Goal: Communication & Community: Answer question/provide support

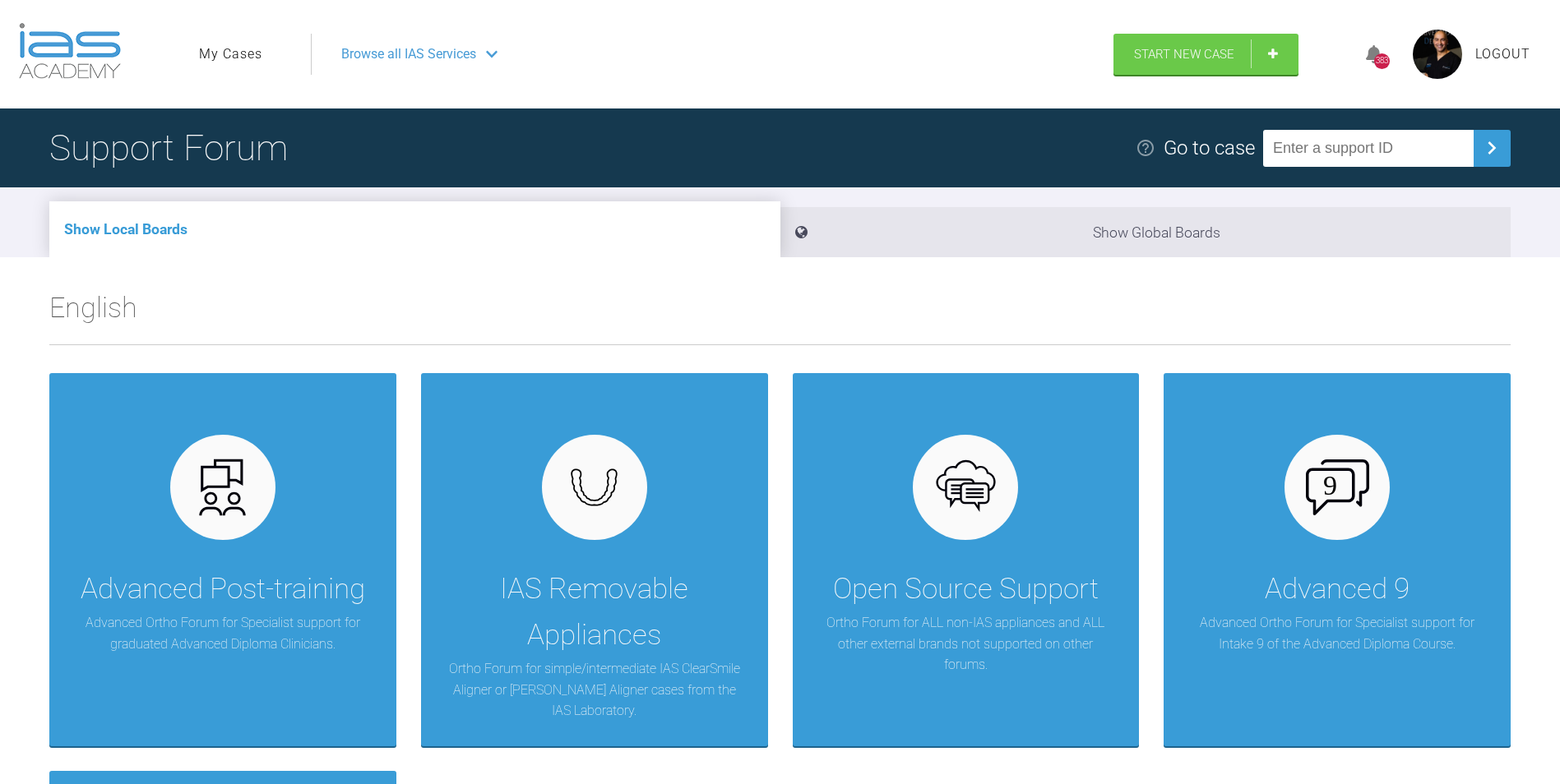
click at [254, 57] on link "My Cases" at bounding box center [230, 54] width 63 height 21
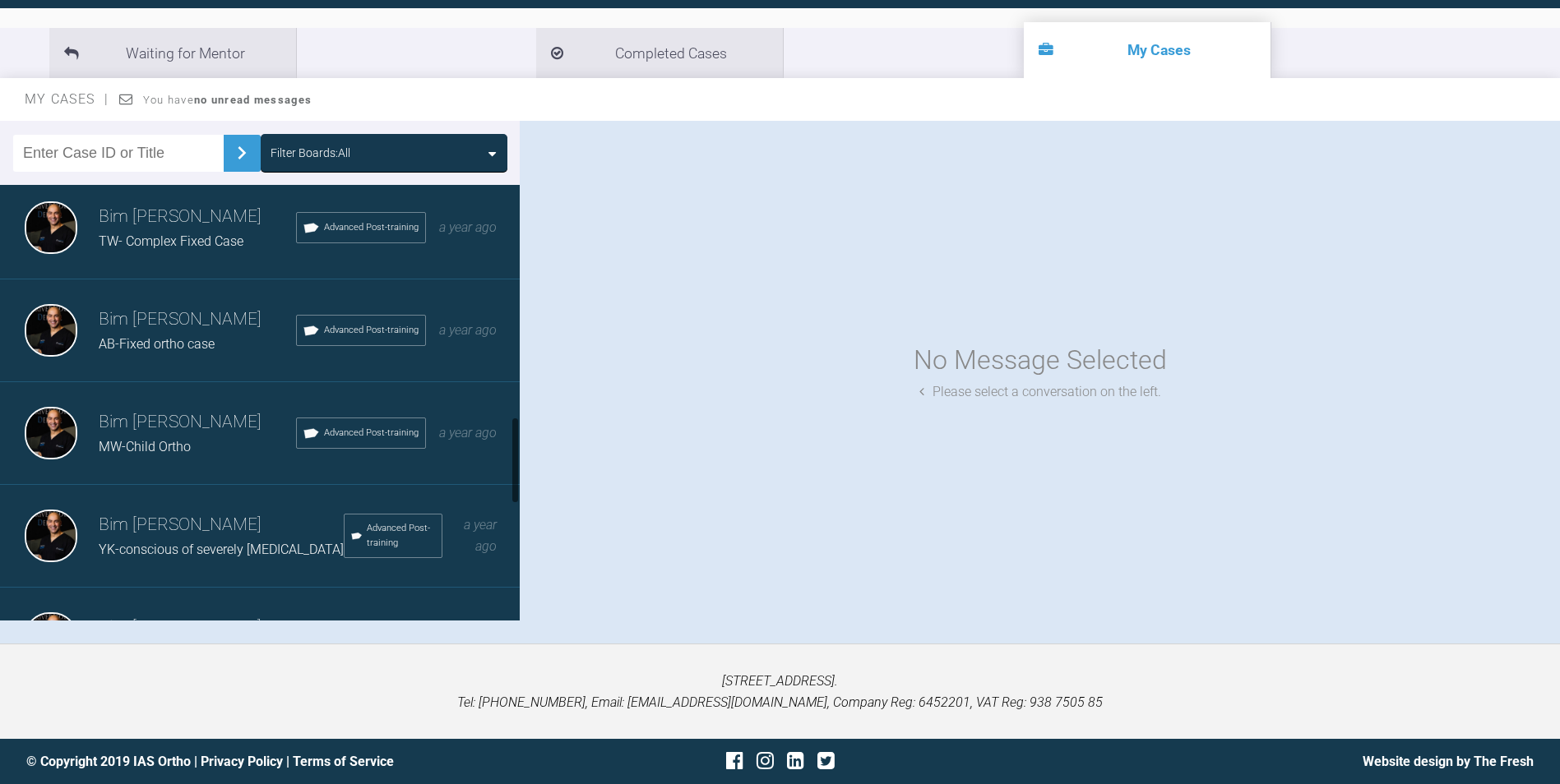
scroll to position [830, 0]
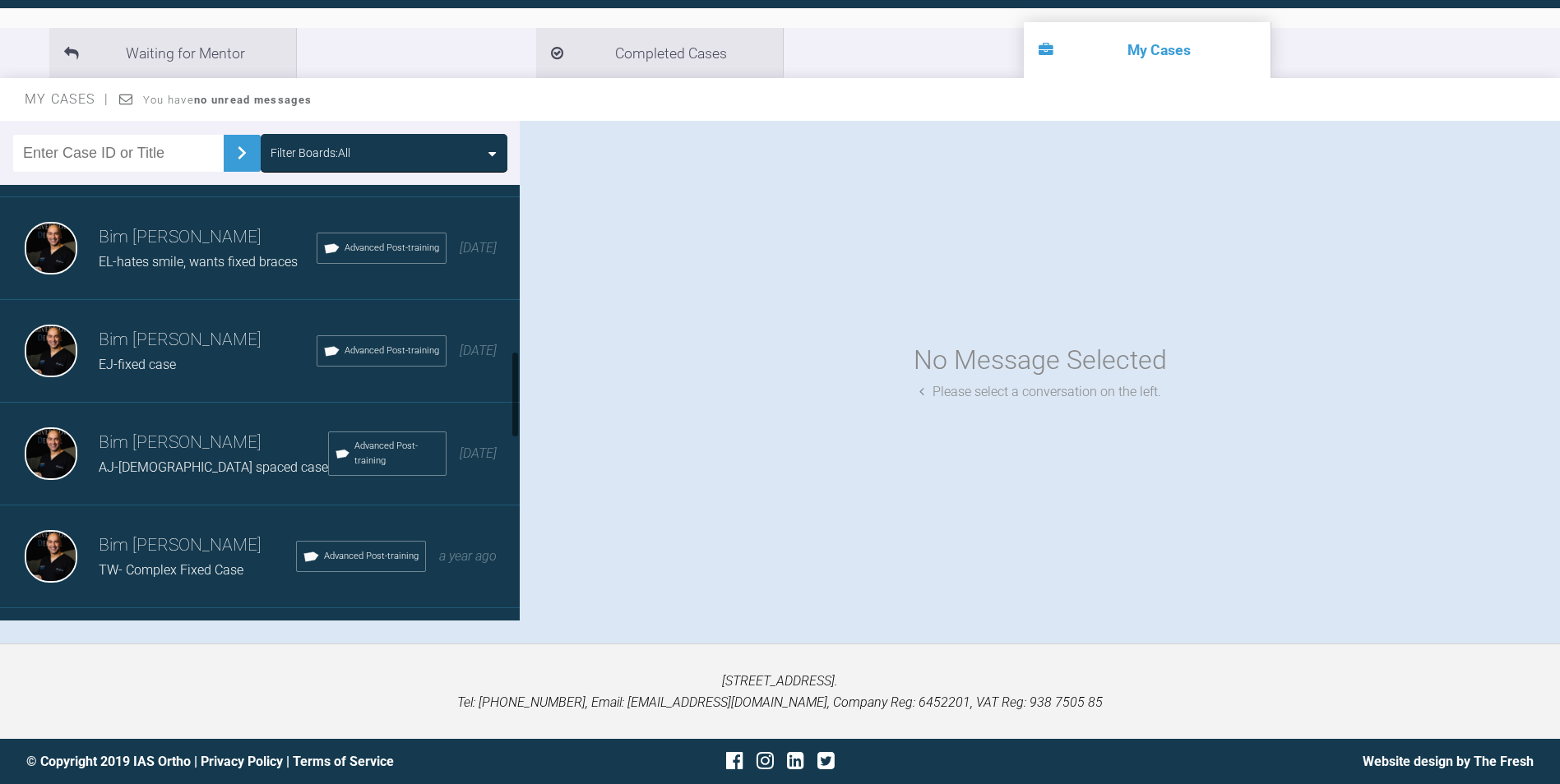
drag, startPoint x: 337, startPoint y: 400, endPoint x: 293, endPoint y: 403, distance: 44.1
click at [293, 403] on div "Bim [PERSON_NAME]-fixed case Advanced Post-training [DATE]" at bounding box center [266, 351] width 532 height 103
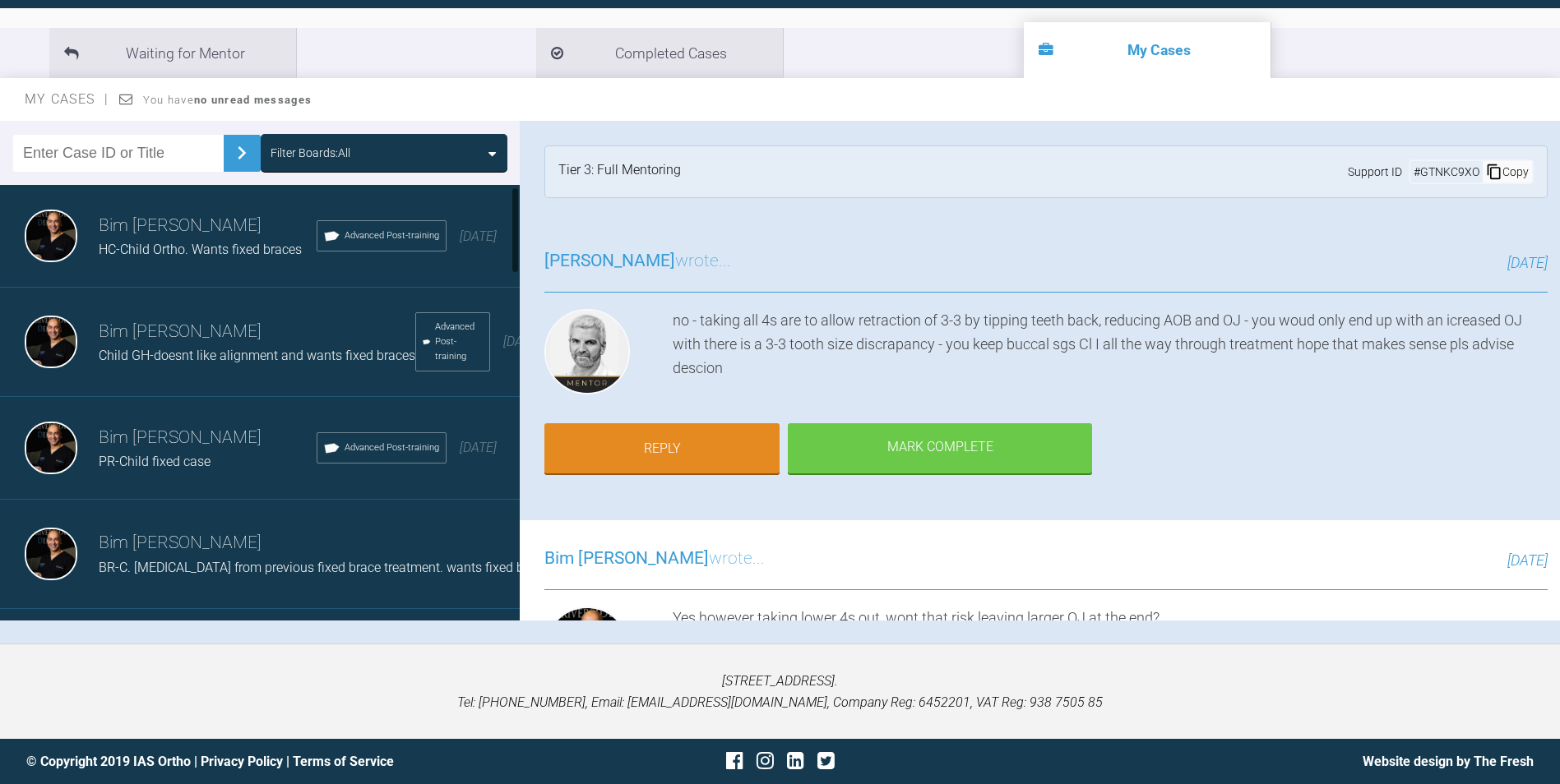
scroll to position [165, 0]
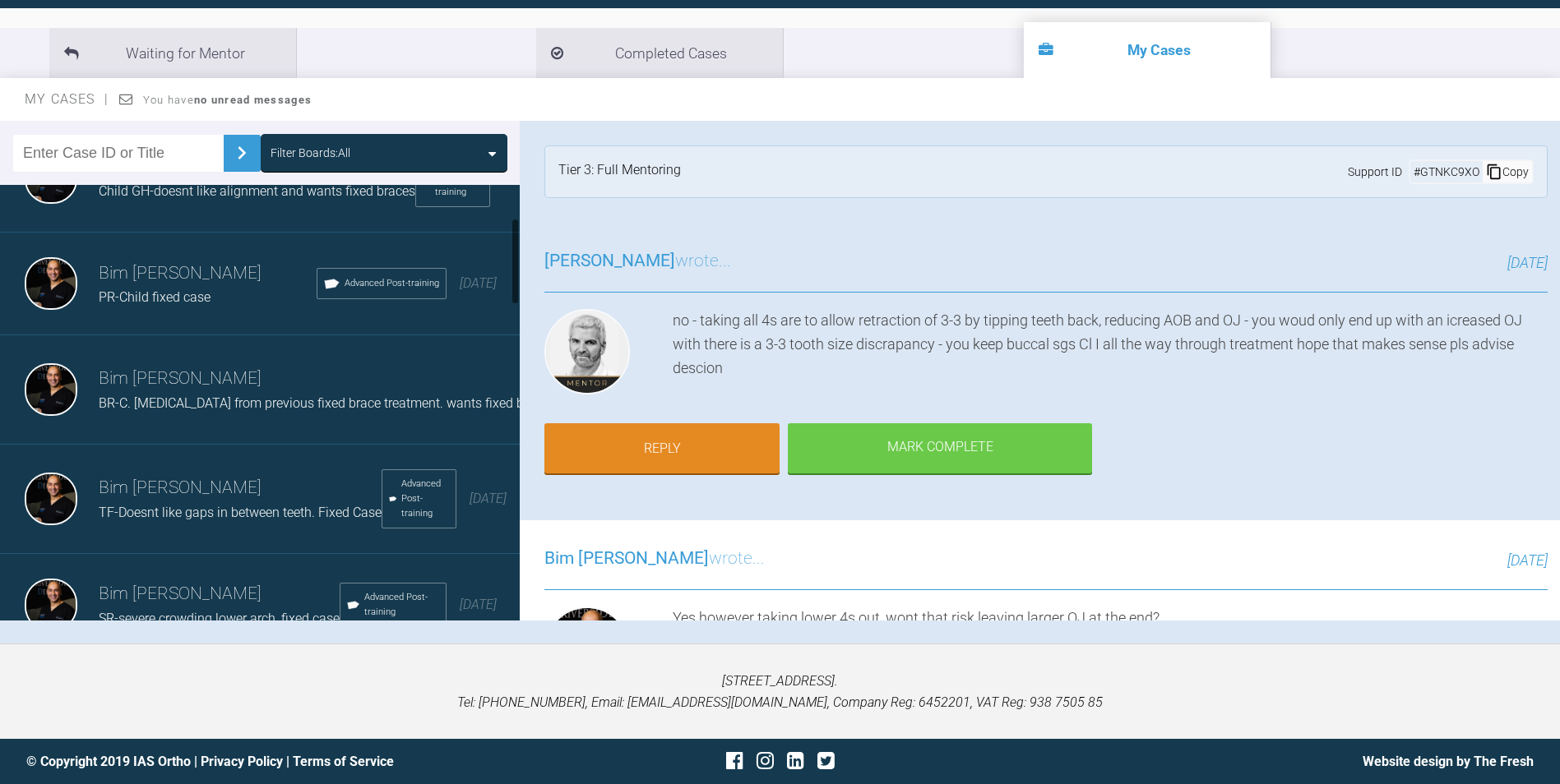
drag, startPoint x: 293, startPoint y: 403, endPoint x: 262, endPoint y: 473, distance: 76.6
click at [249, 469] on div "Bim [PERSON_NAME]-Doesnt like gaps in between teeth. Fixed Case Advanced Post-t…" at bounding box center [266, 500] width 532 height 110
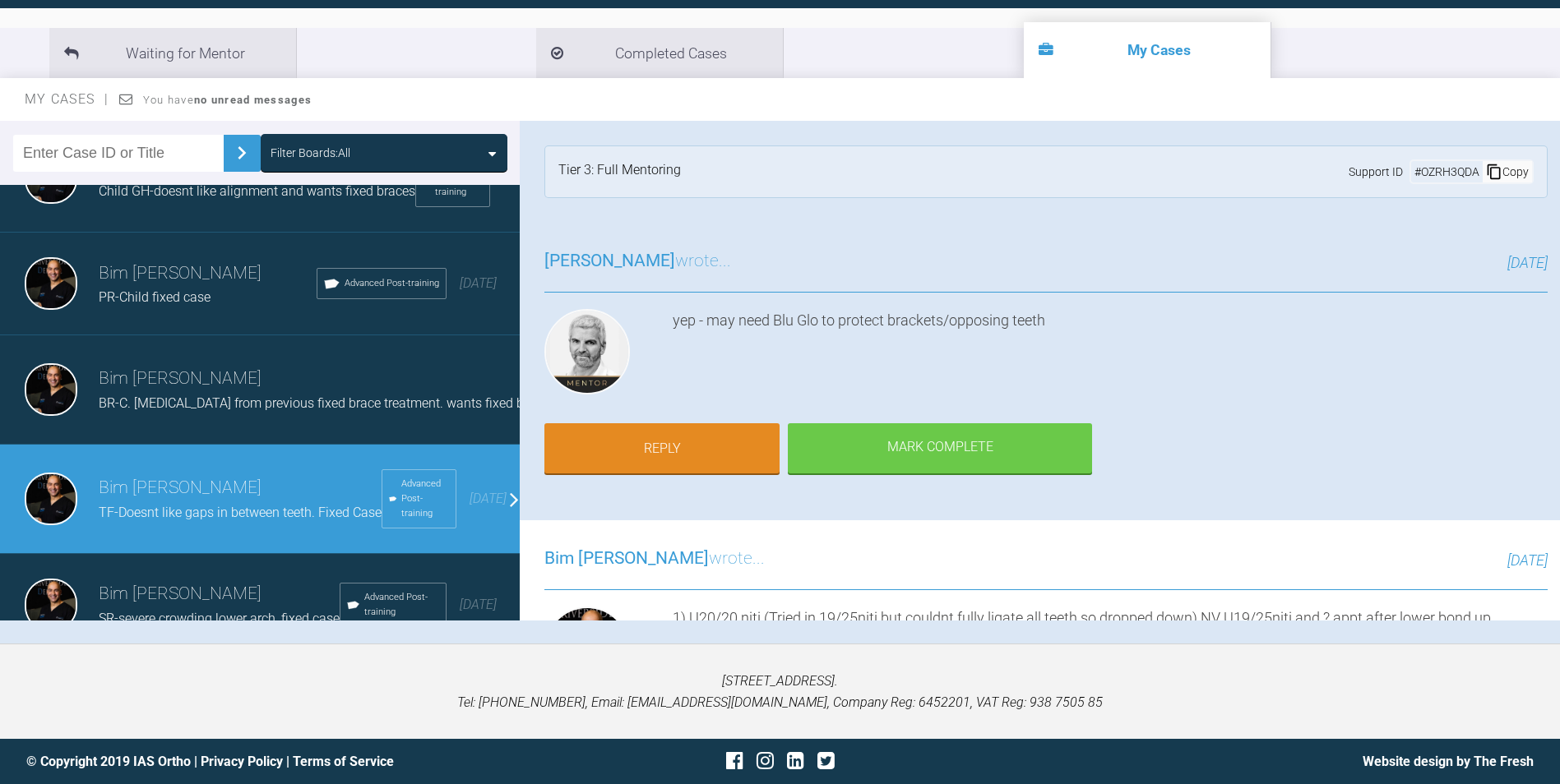
click at [288, 477] on div "Bim [PERSON_NAME]-Doesnt like gaps in between teeth. Fixed Case Advanced Post-t…" at bounding box center [266, 500] width 532 height 110
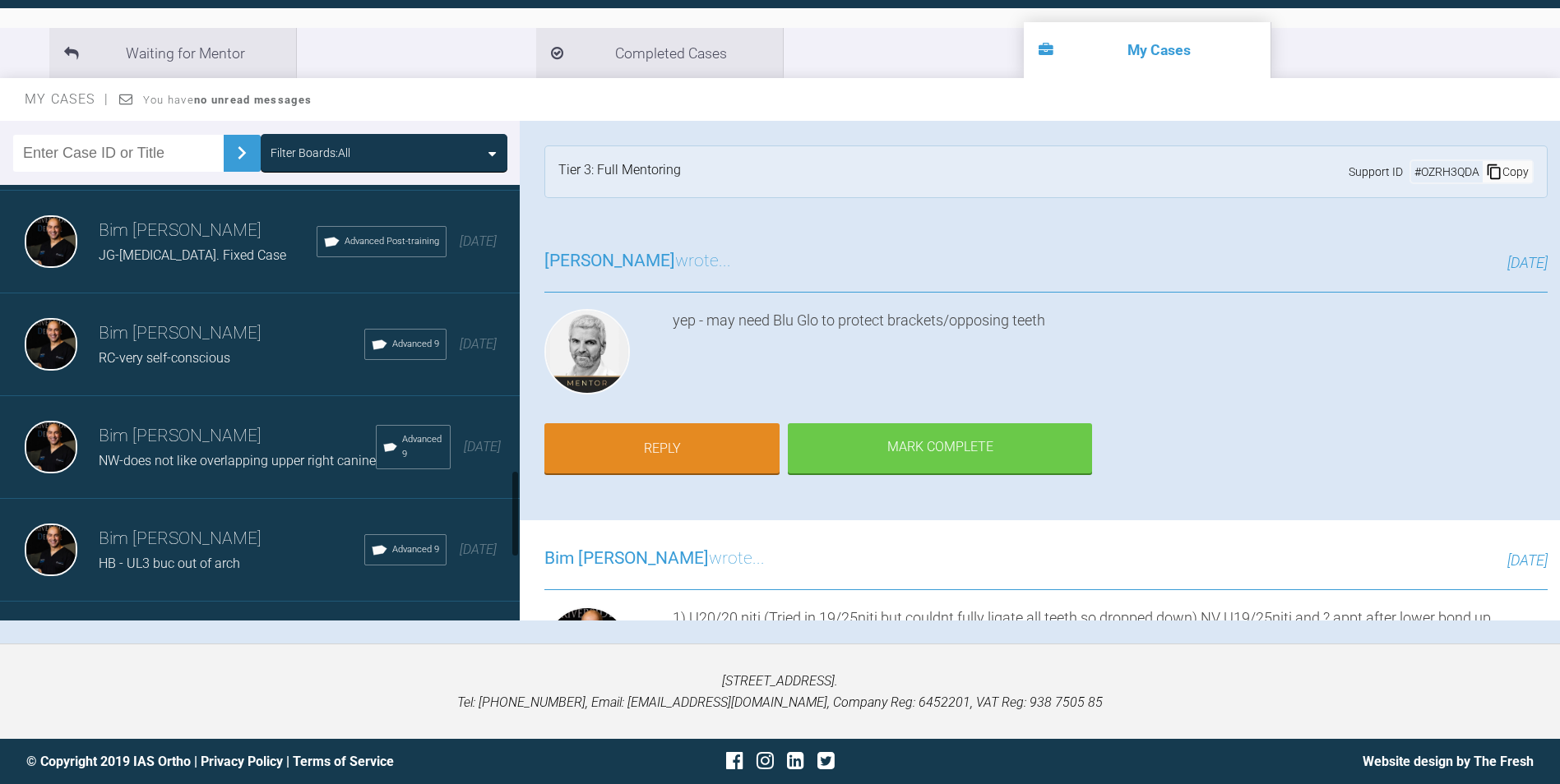
scroll to position [1733, 0]
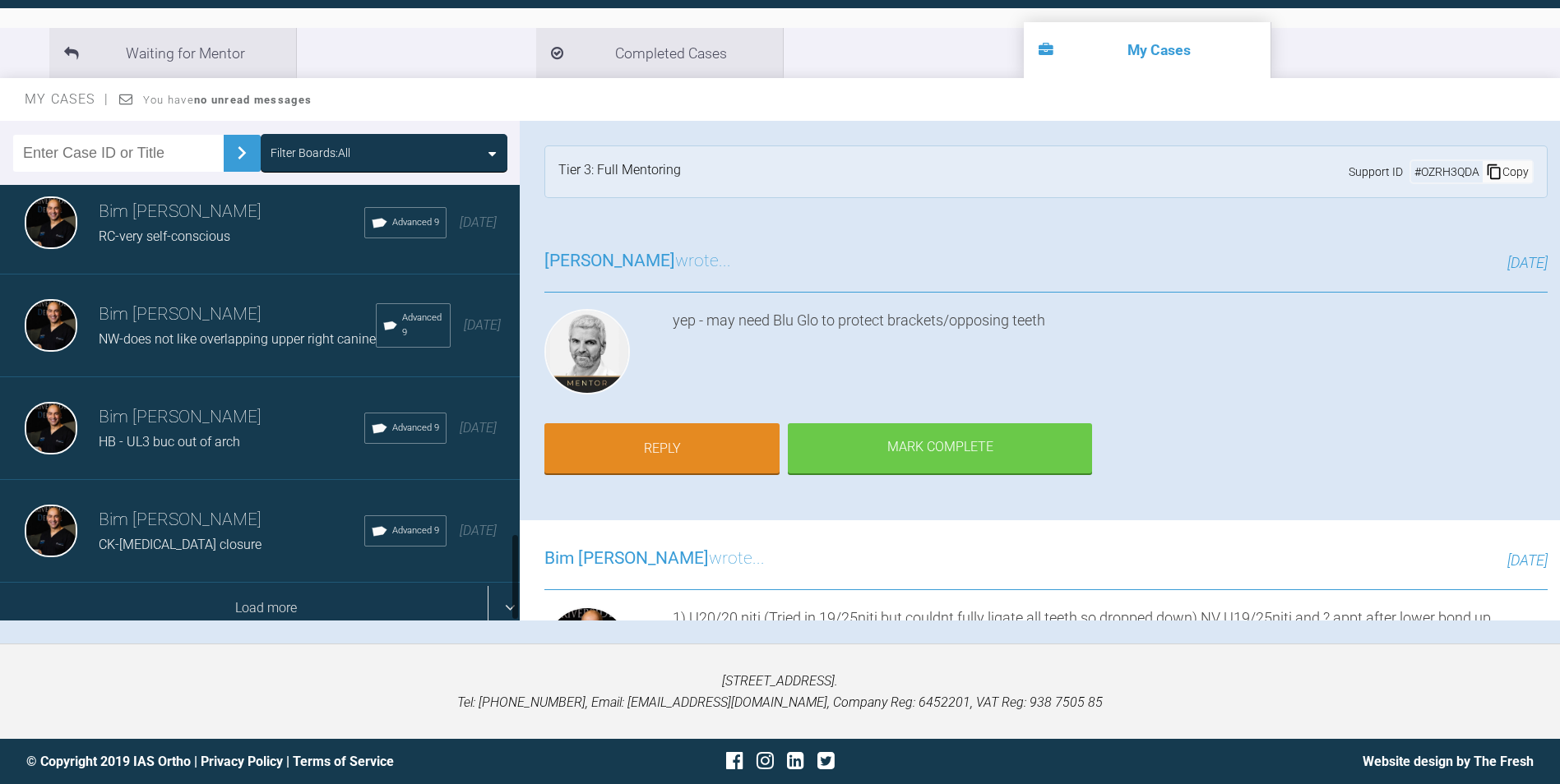
click at [287, 602] on div "Load more" at bounding box center [266, 608] width 532 height 51
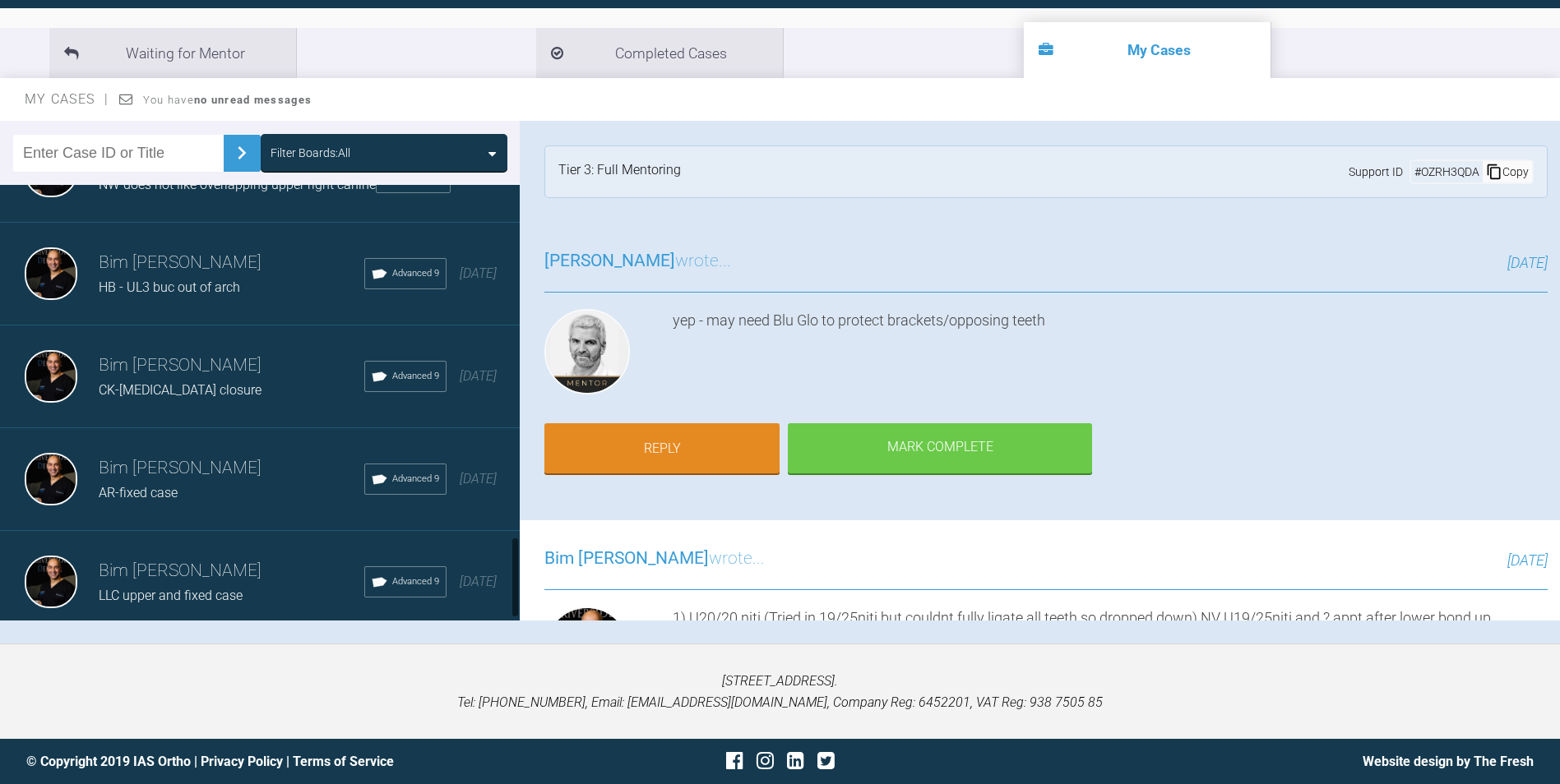
scroll to position [1888, 0]
click at [221, 566] on h3 "Bim [PERSON_NAME]" at bounding box center [231, 570] width 266 height 28
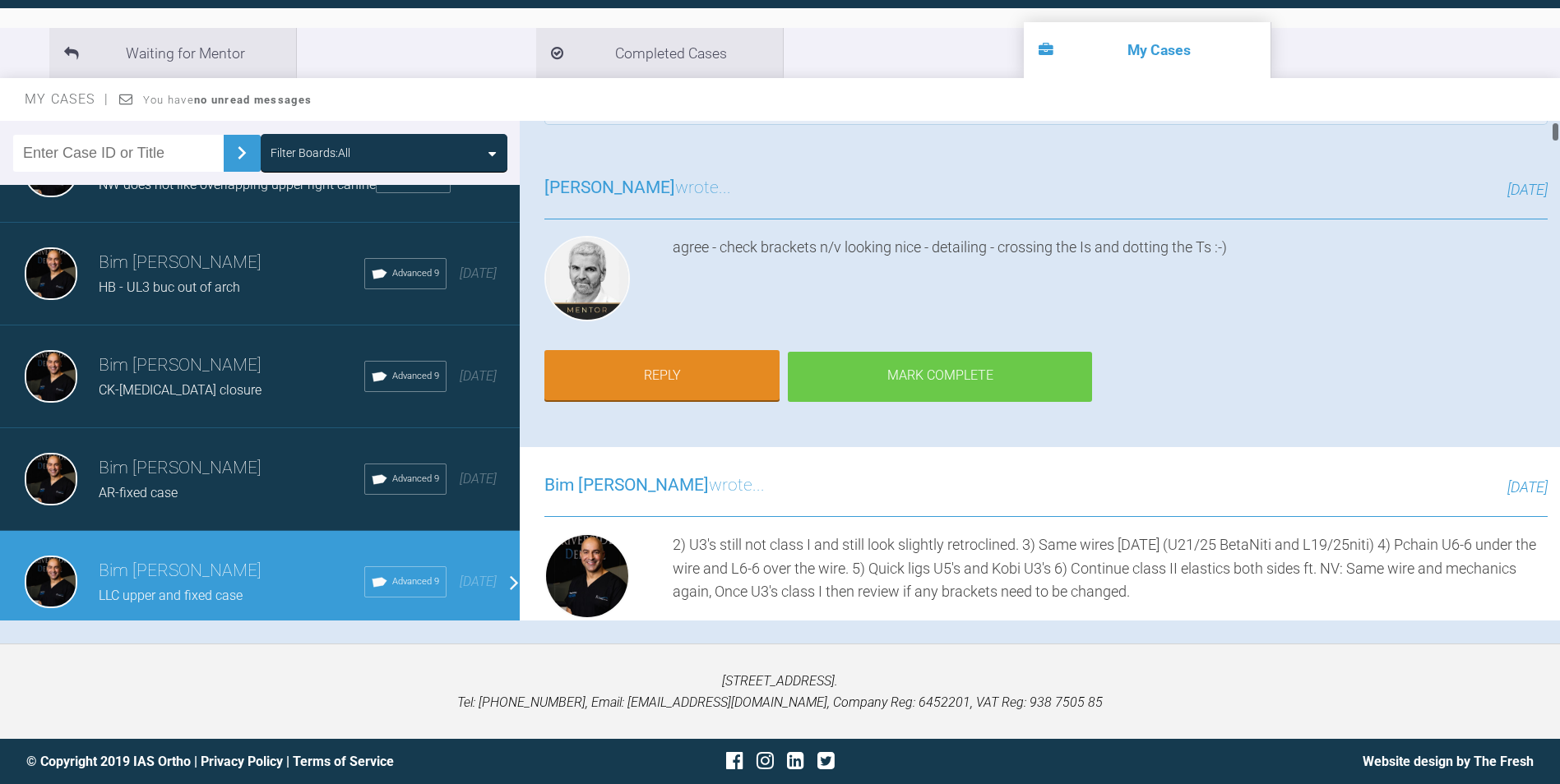
scroll to position [165, 0]
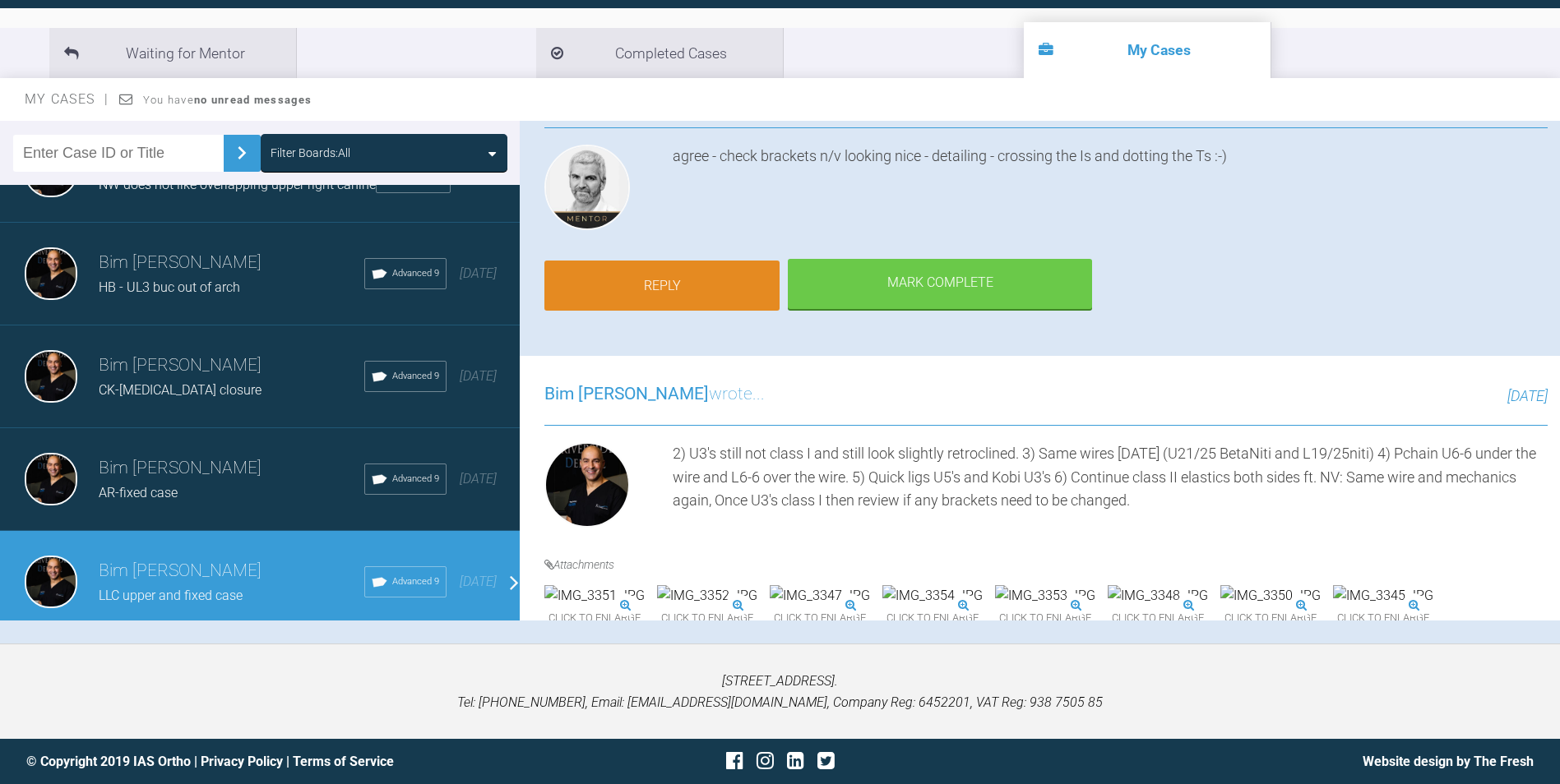
click at [704, 276] on link "Reply" at bounding box center [662, 286] width 236 height 51
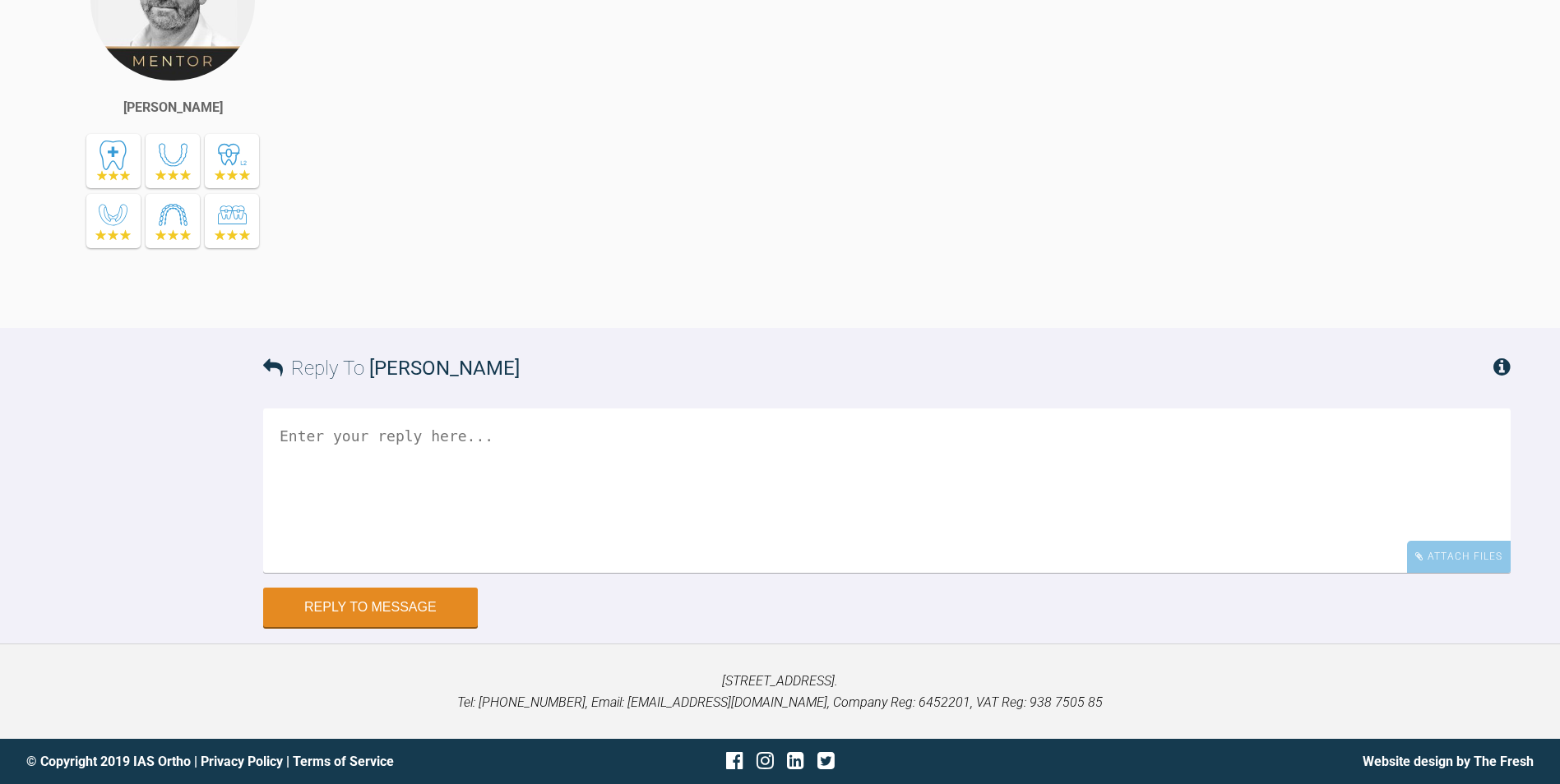
scroll to position [47302, 0]
drag, startPoint x: 842, startPoint y: 374, endPoint x: 773, endPoint y: 405, distance: 75.6
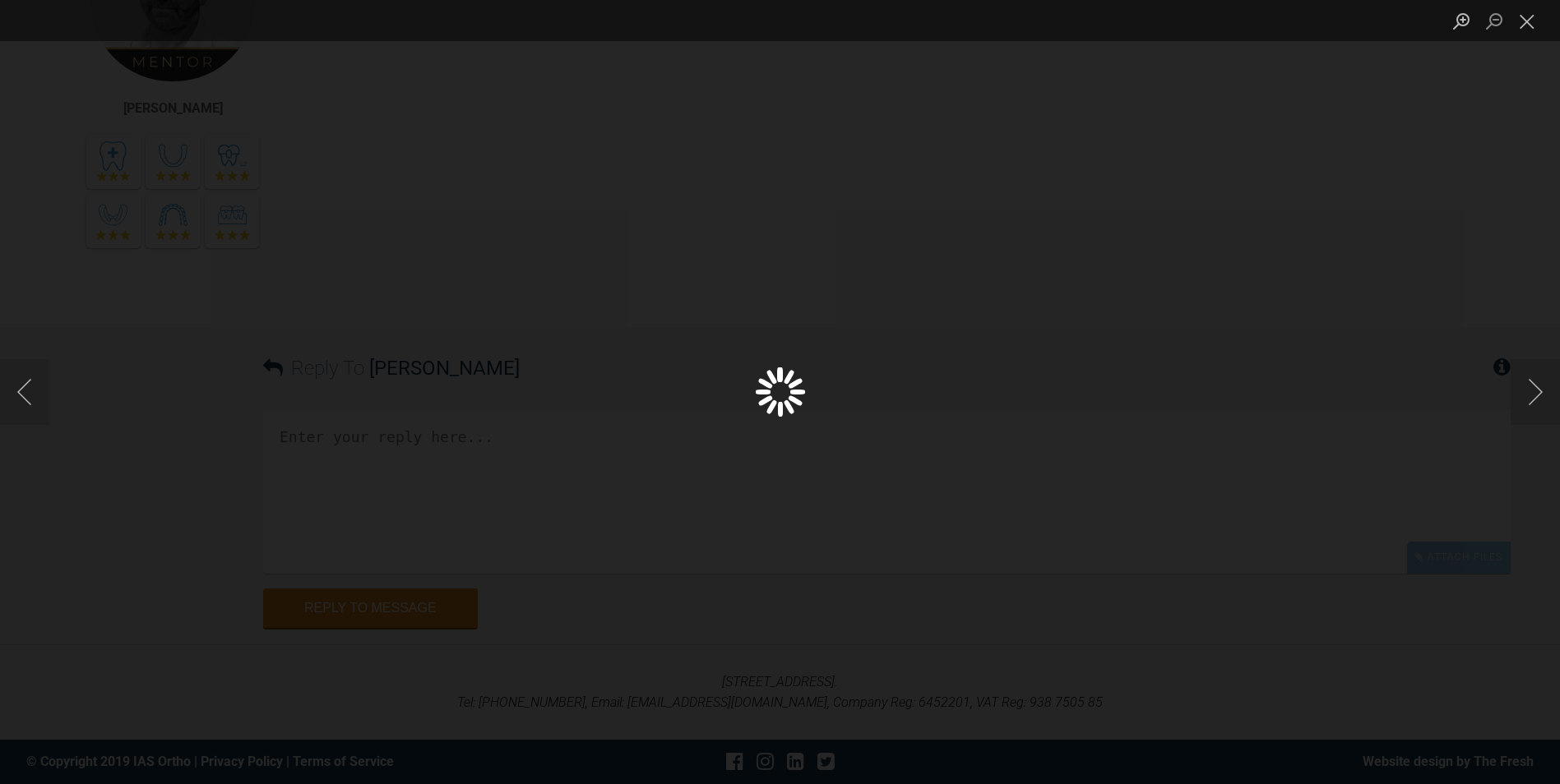
click at [1264, 403] on div "Lightbox" at bounding box center [780, 392] width 1560 height 784
click at [1481, 421] on div "Lightbox" at bounding box center [780, 392] width 1560 height 784
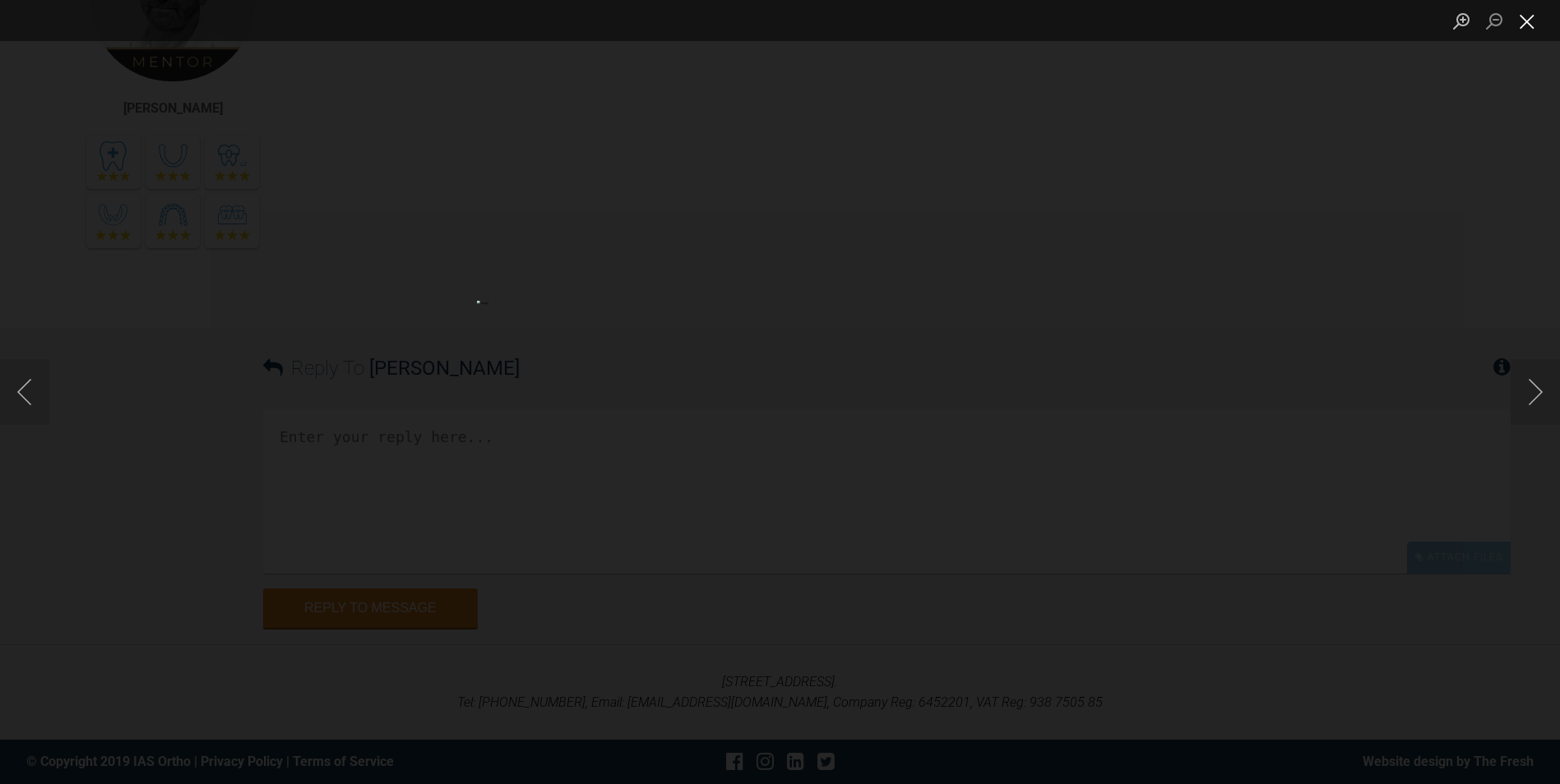
click at [1535, 26] on button "Close lightbox" at bounding box center [1526, 21] width 33 height 29
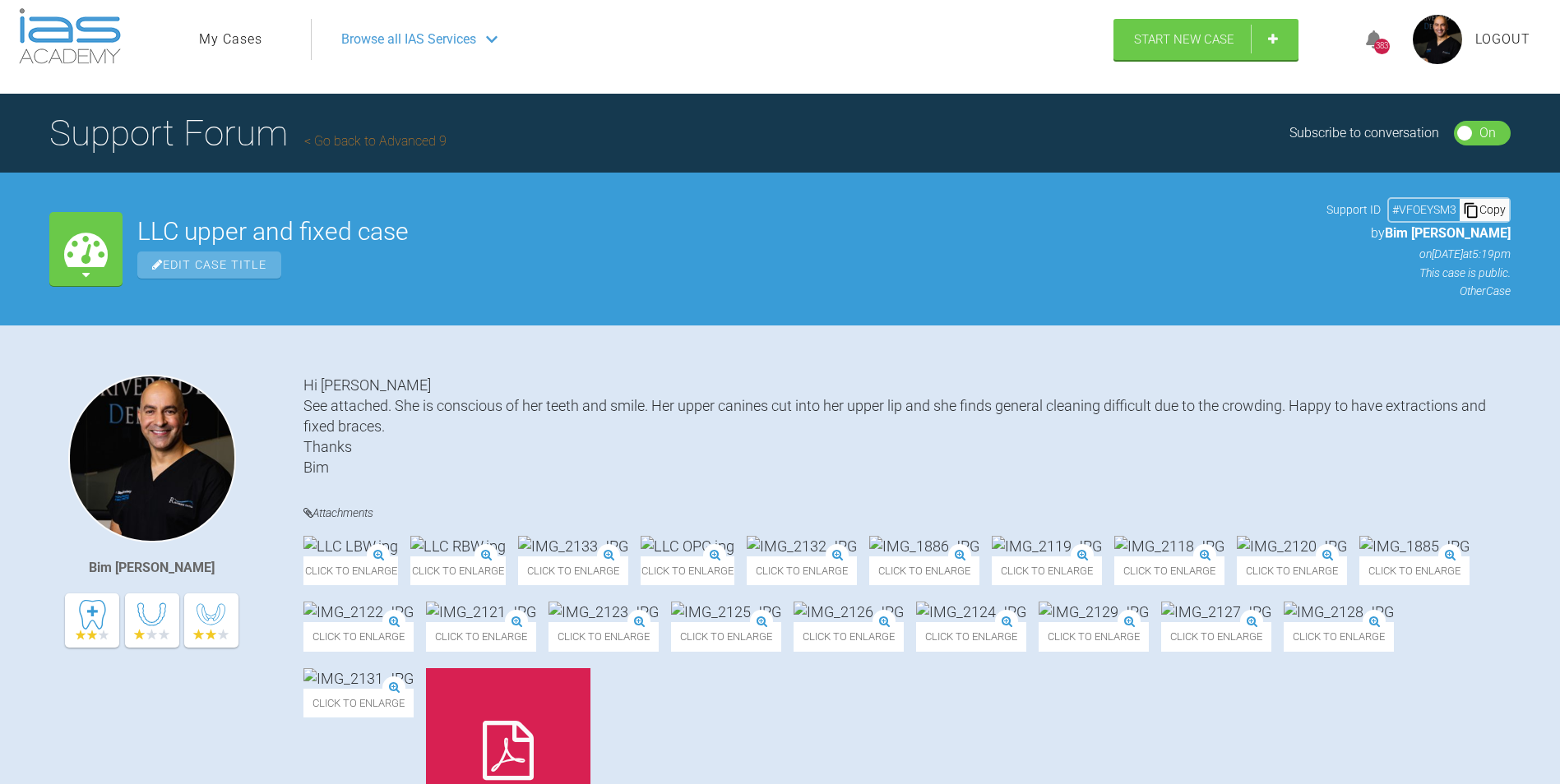
scroll to position [0, 0]
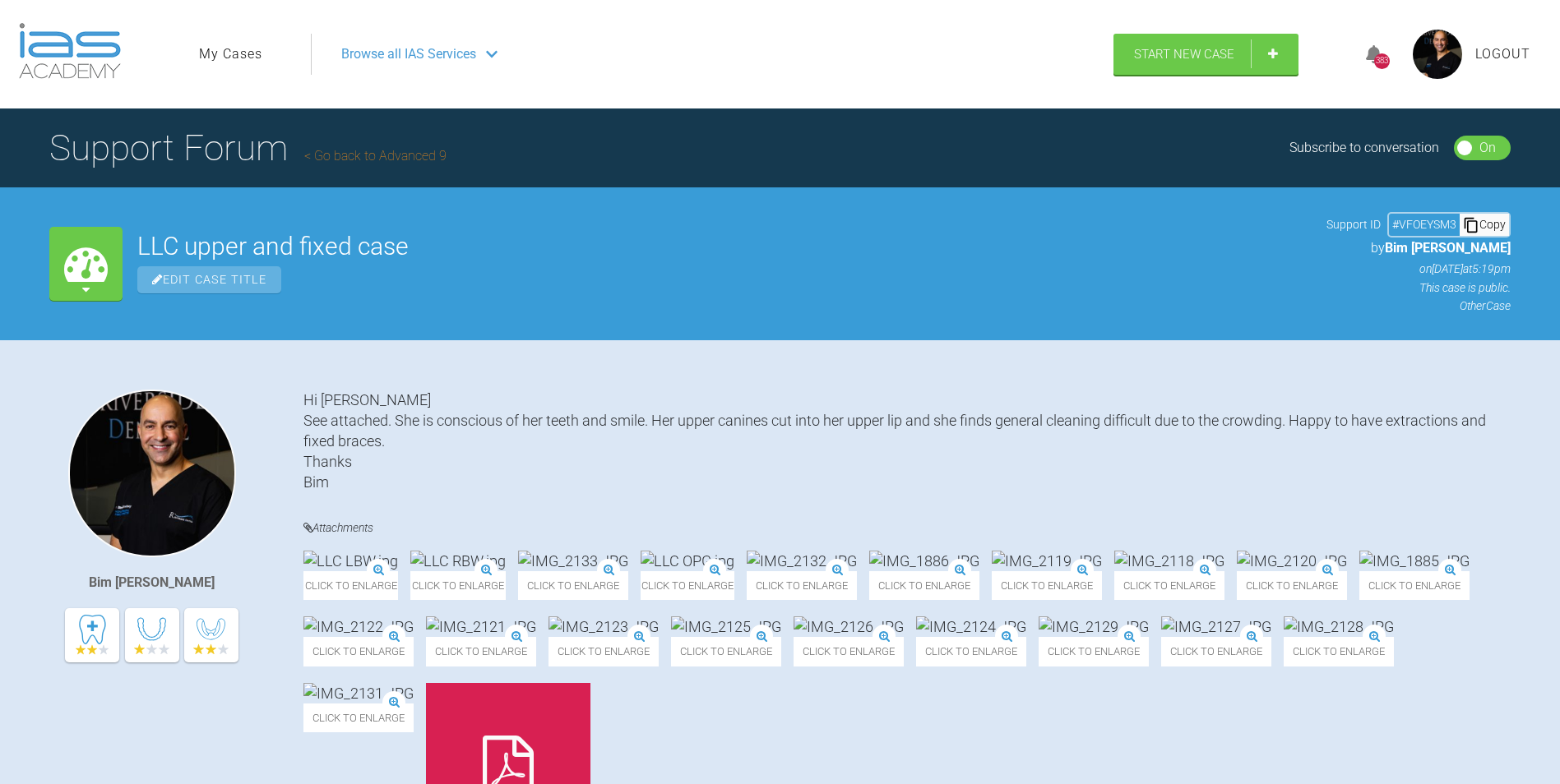
click at [225, 54] on link "My Cases" at bounding box center [230, 54] width 63 height 21
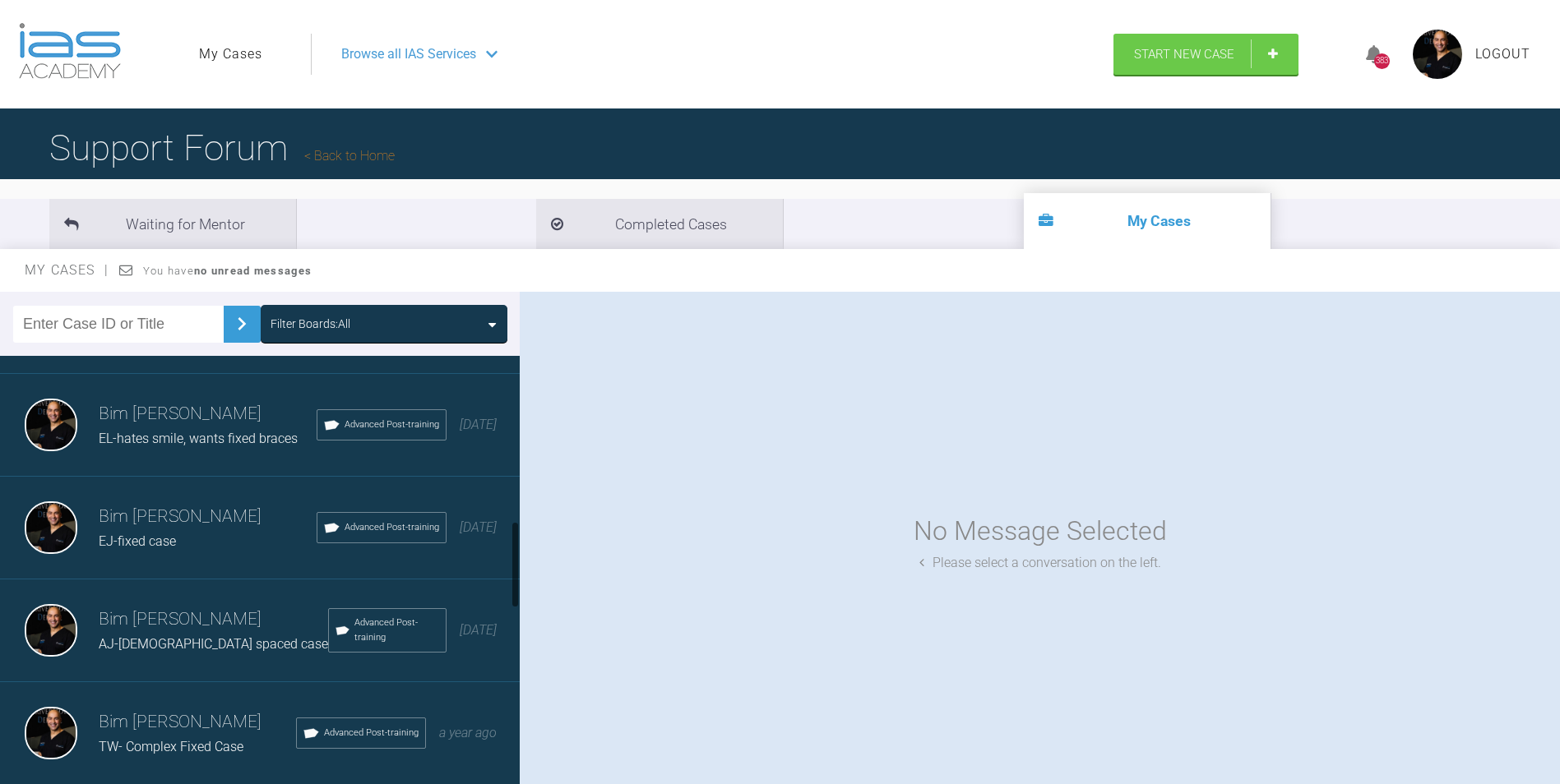
scroll to position [904, 0]
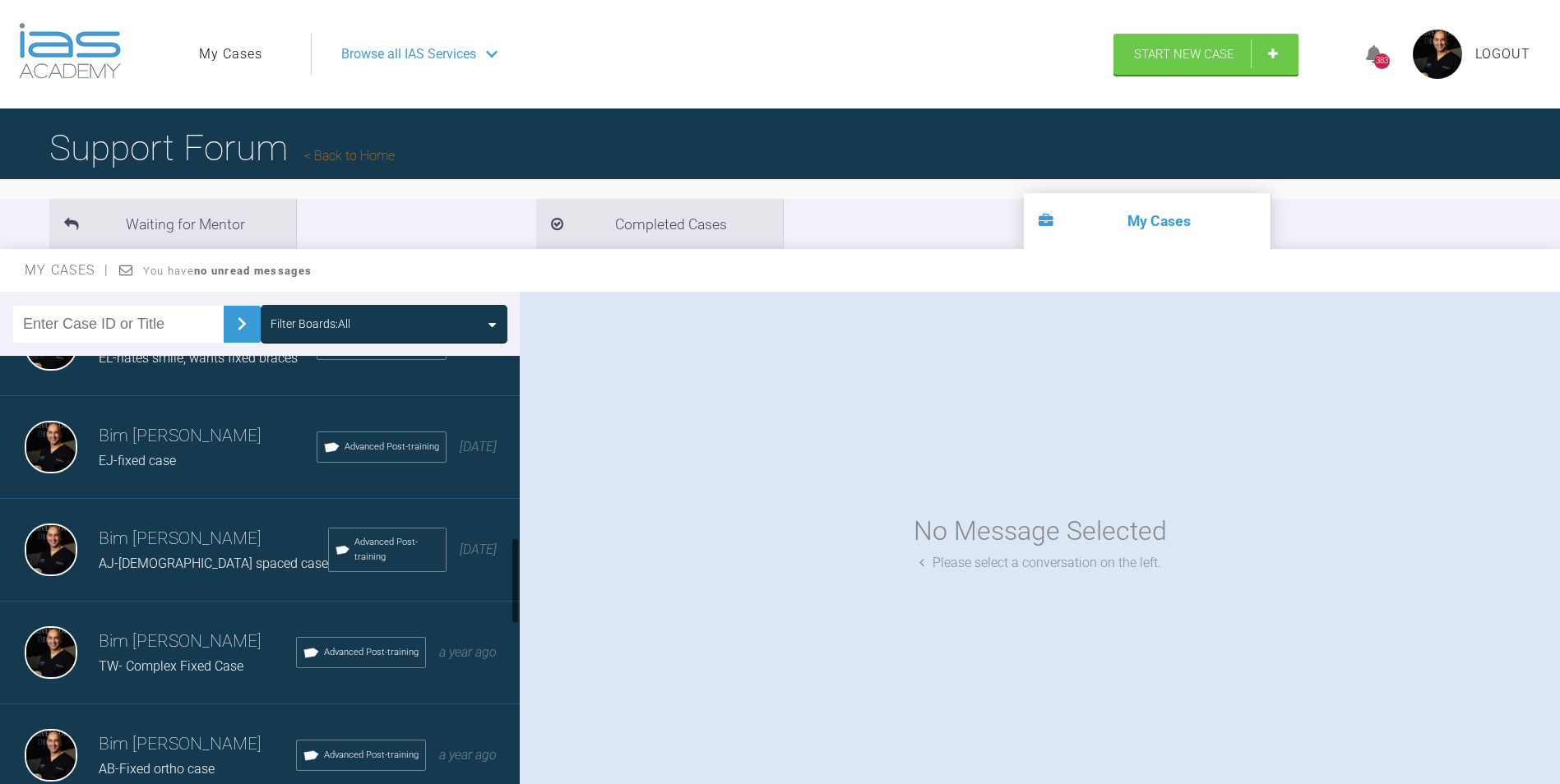
click at [176, 472] on div "EJ-fixed case" at bounding box center [208, 461] width 218 height 21
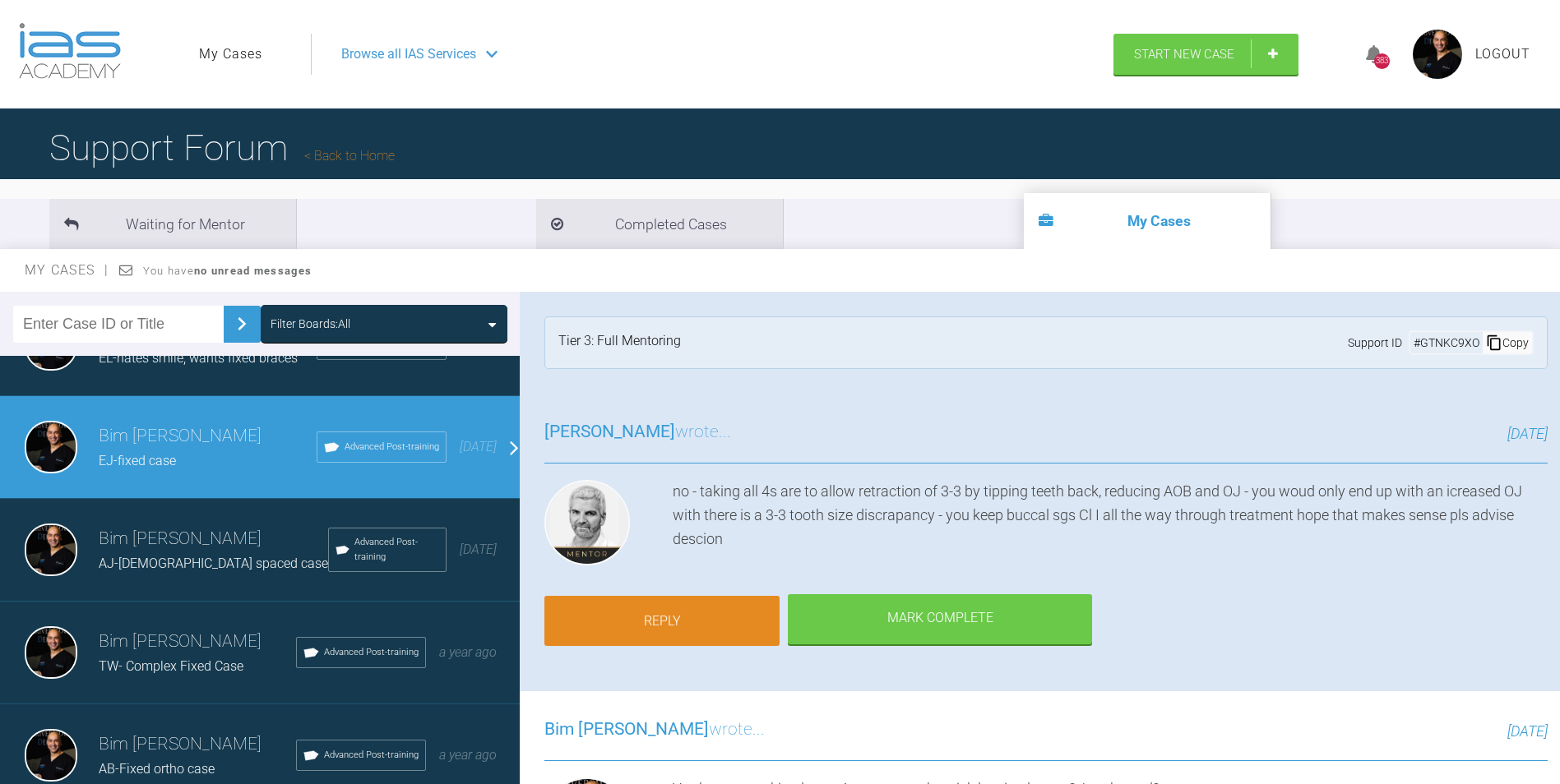
click at [667, 613] on link "Reply" at bounding box center [662, 621] width 236 height 51
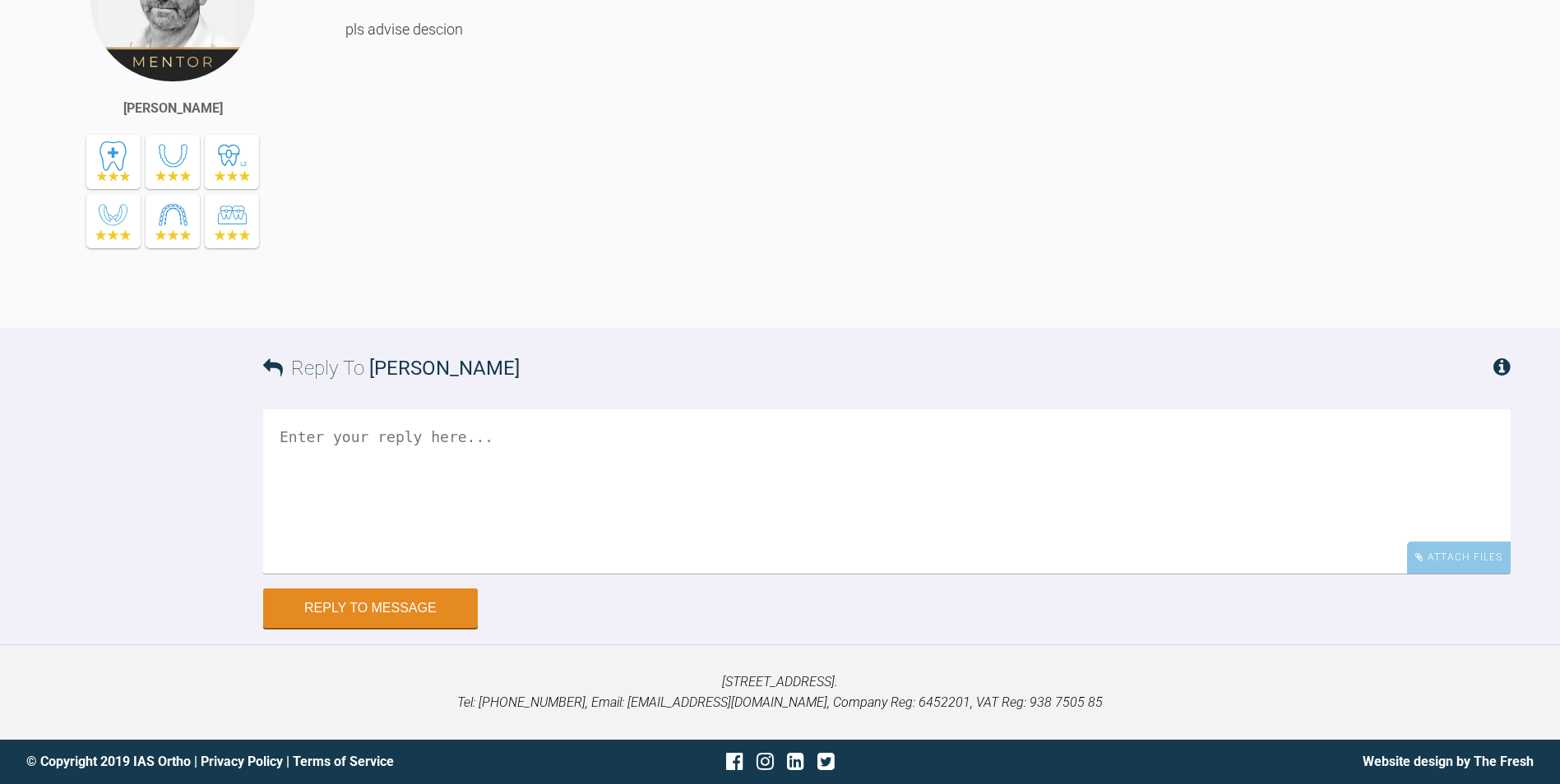
scroll to position [3685, 0]
click at [393, 522] on textarea at bounding box center [886, 491] width 1247 height 165
paste textarea "Pt had all 4's removed and not had any issues. 1) Bonded all 7's and 6's with m…"
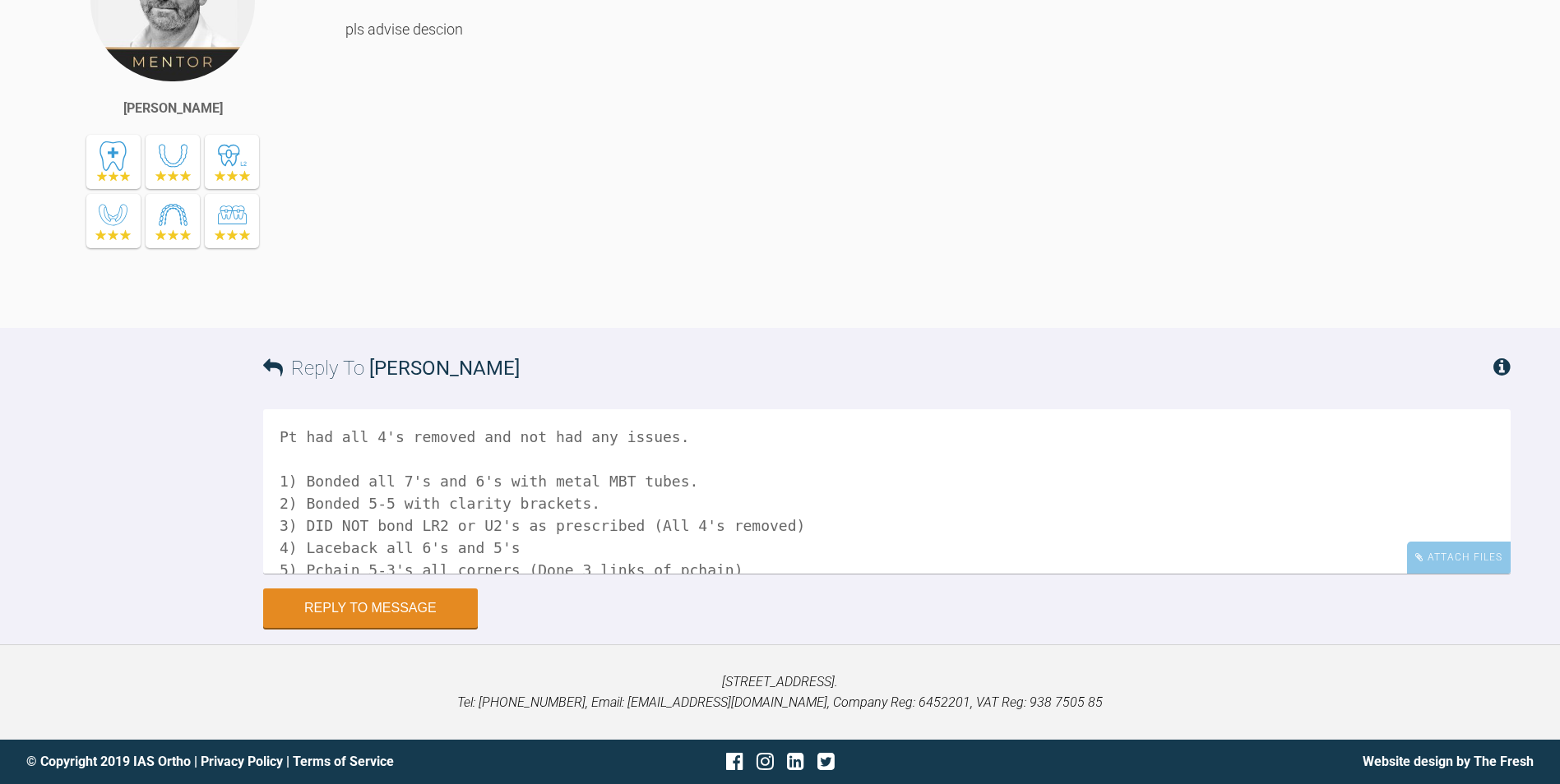
click at [275, 437] on textarea "Pt had all 4's removed and not had any issues. 1) Bonded all 7's and 6's with m…" at bounding box center [886, 491] width 1247 height 165
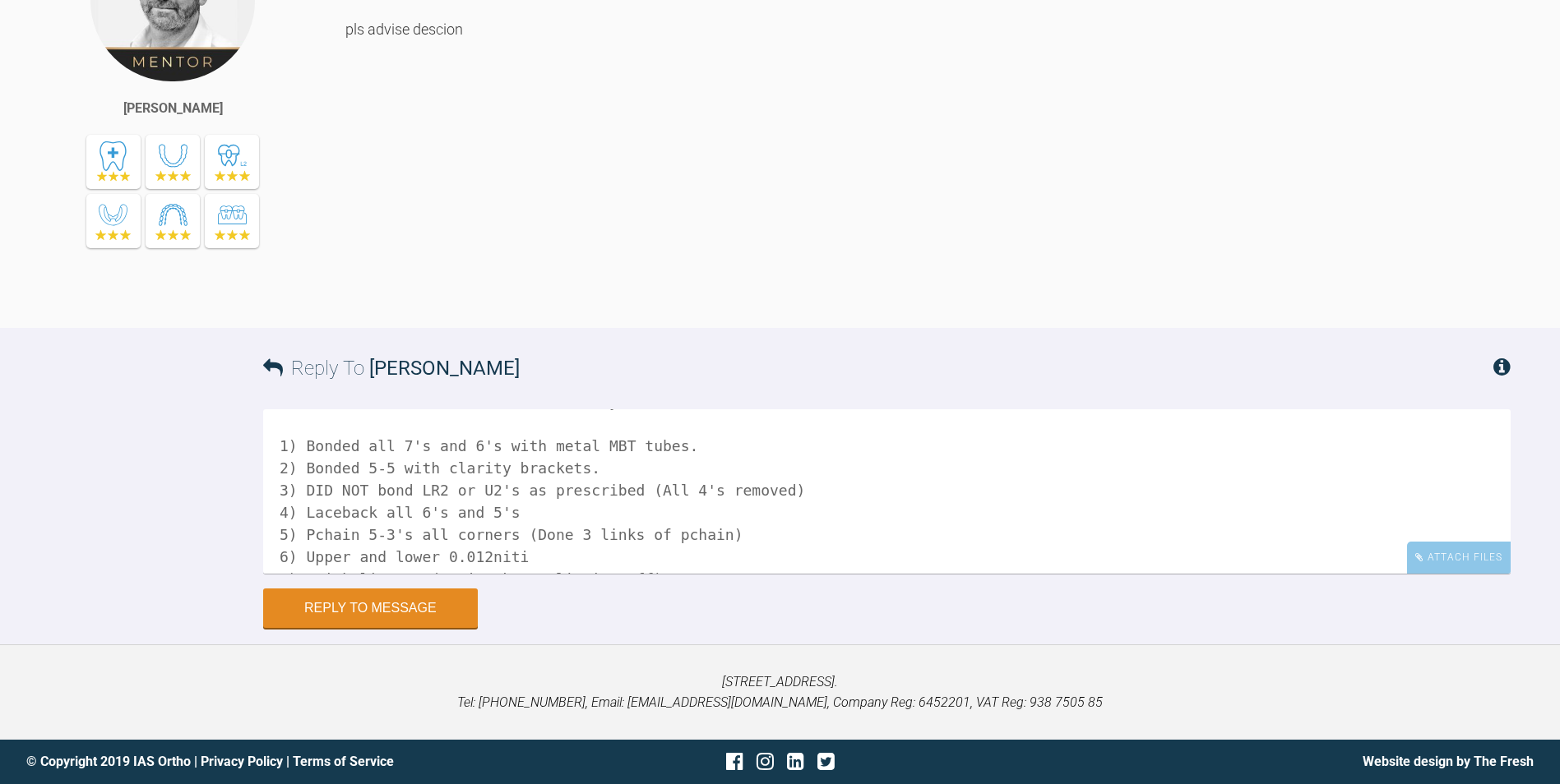
scroll to position [0, 0]
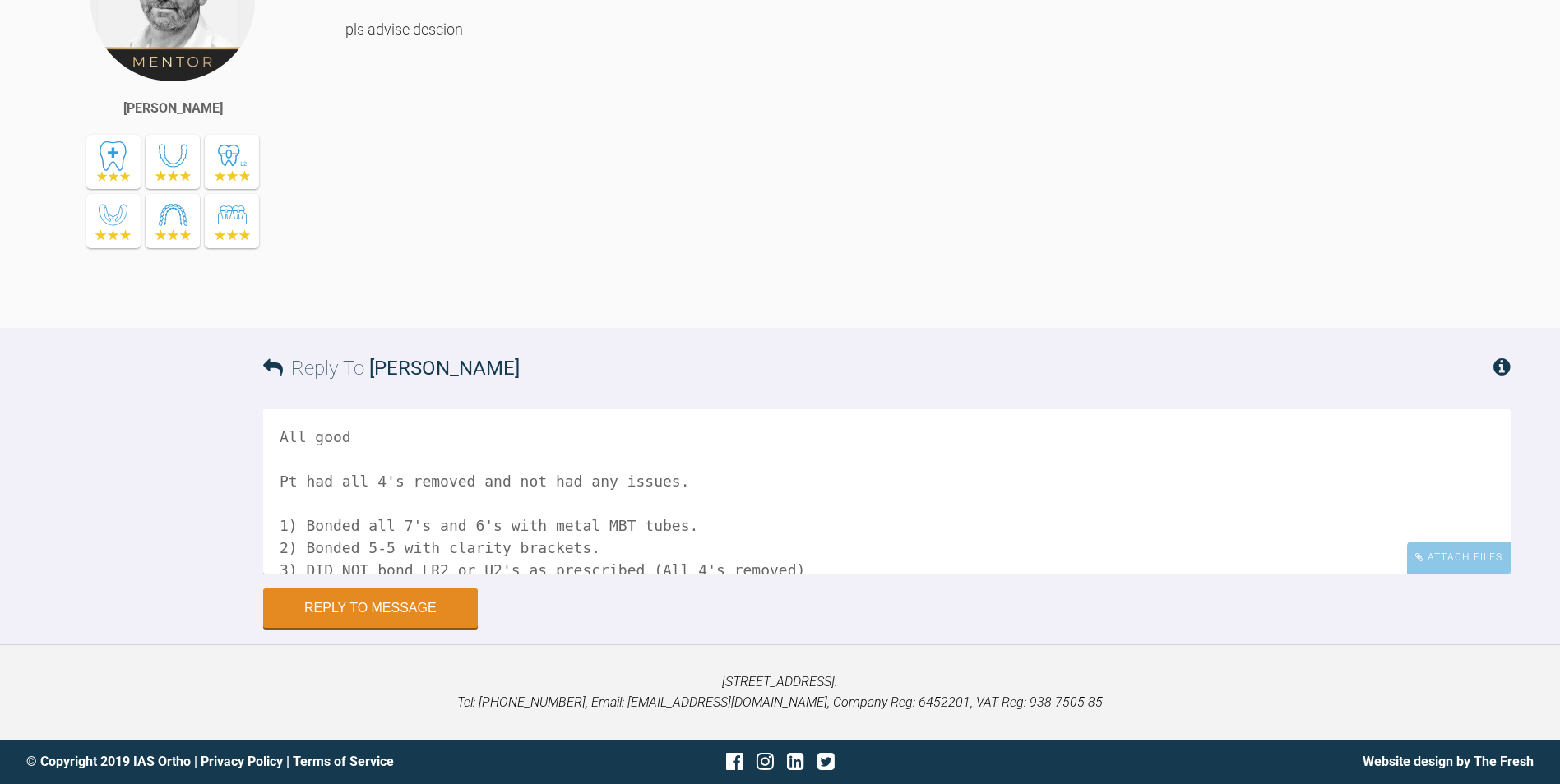
drag, startPoint x: 468, startPoint y: 483, endPoint x: 726, endPoint y: 482, distance: 258.0
click at [726, 482] on textarea "All good Pt had all 4's removed and not had any issues. 1) Bonded all 7's and 6…" at bounding box center [886, 491] width 1247 height 165
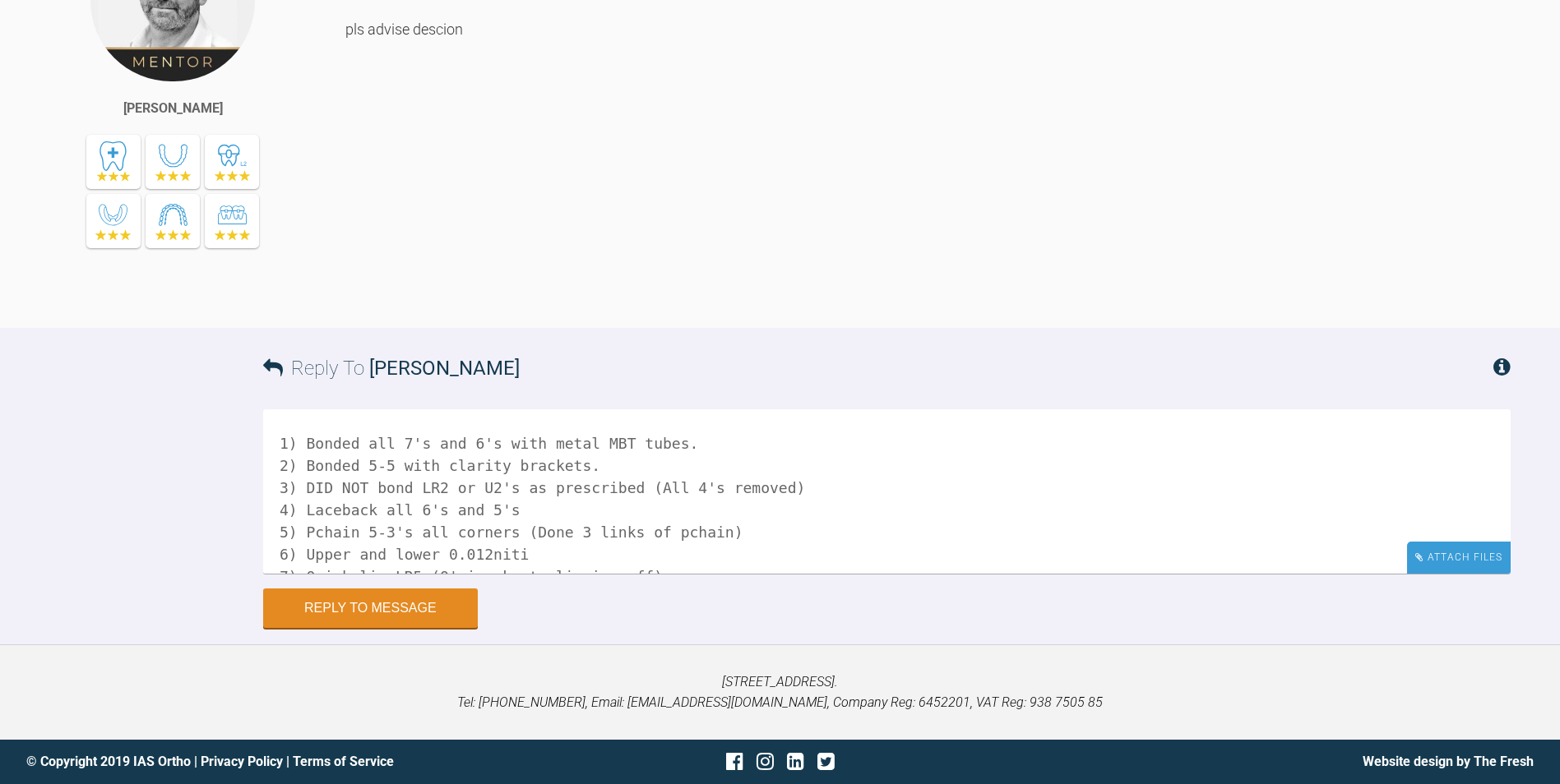
click at [1473, 559] on div "Attach Files" at bounding box center [1458, 558] width 104 height 32
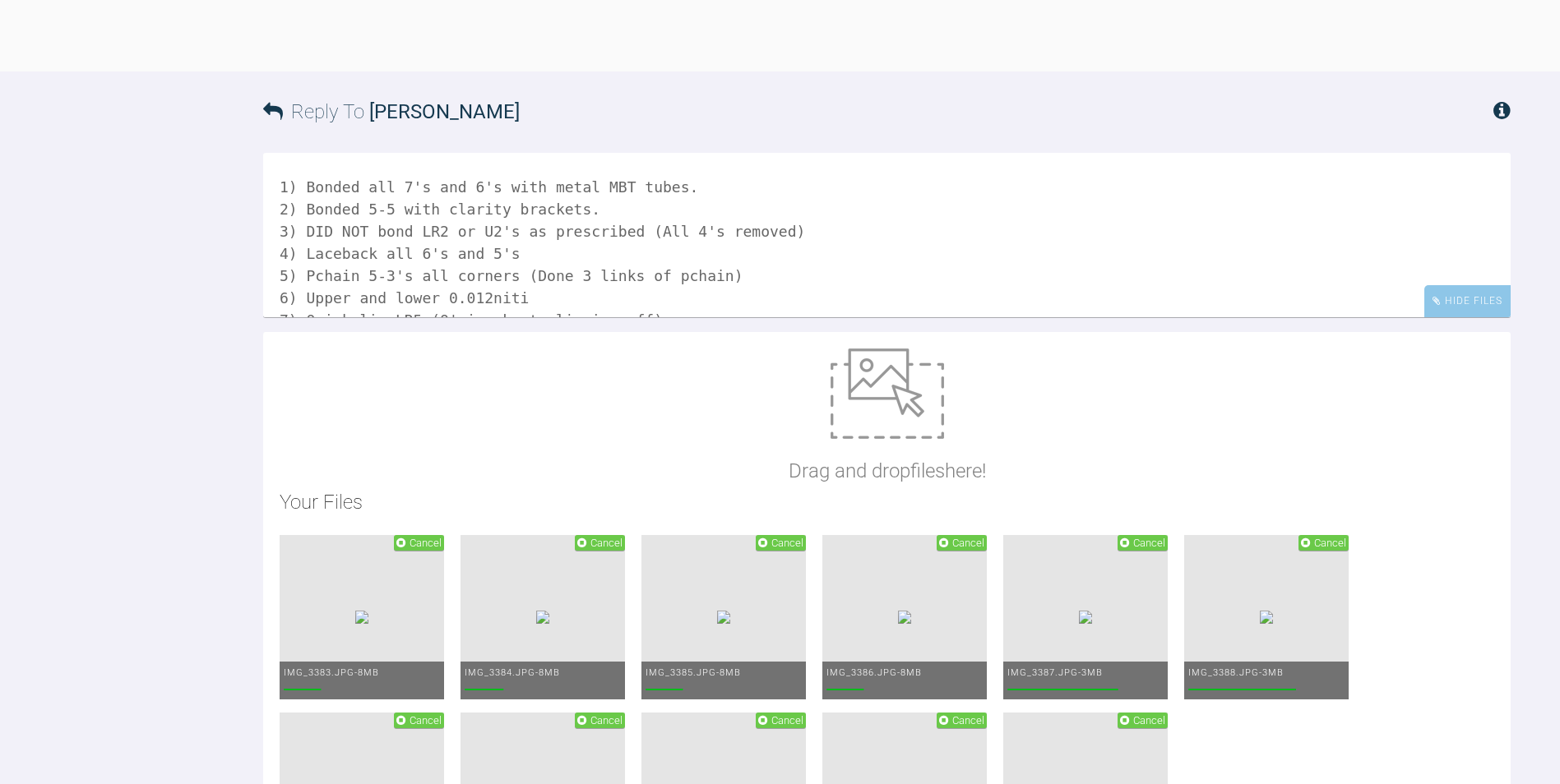
drag, startPoint x: 622, startPoint y: 654, endPoint x: 783, endPoint y: 662, distance: 161.2
click at [783, 317] on textarea "All good Pt had all 4's removed 1) Bonded all 7's and 6's with metal MBT tubes.…" at bounding box center [886, 235] width 1247 height 165
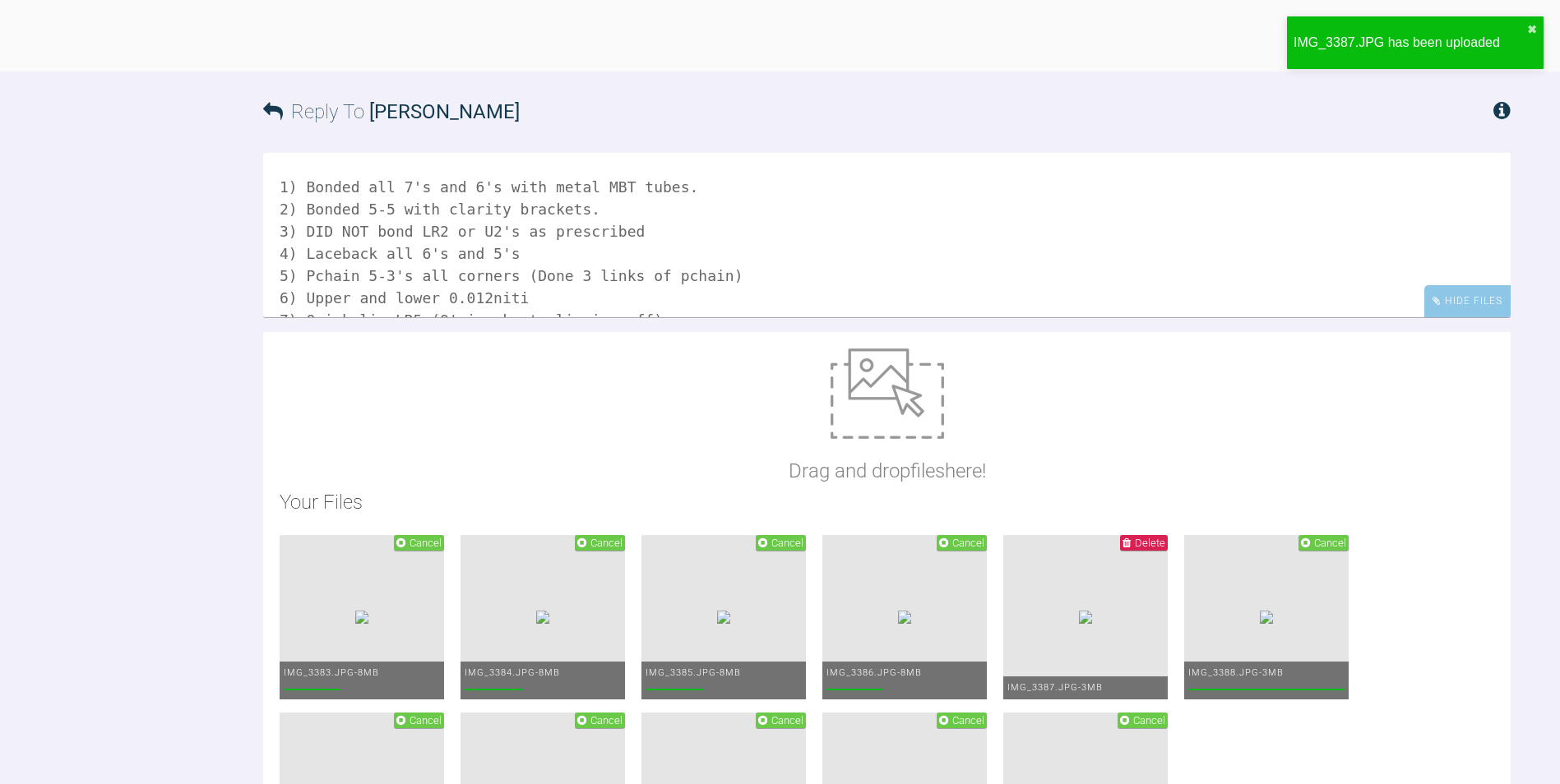
drag, startPoint x: 564, startPoint y: 662, endPoint x: 658, endPoint y: 645, distance: 95.5
click at [658, 317] on textarea "All good Pt had all 4's removed 1) Bonded all 7's and 6's with metal MBT tubes.…" at bounding box center [886, 235] width 1247 height 165
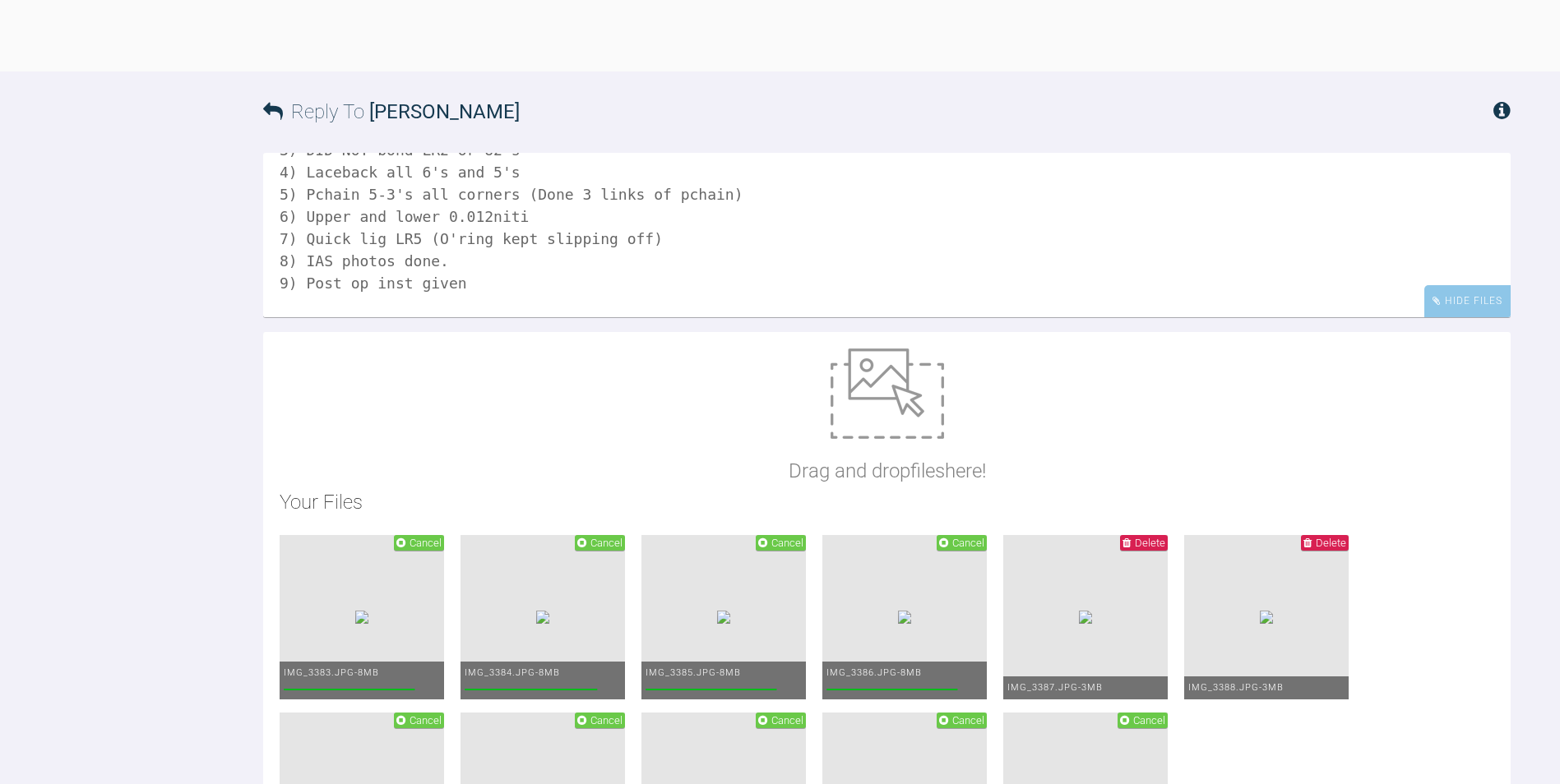
scroll to position [165, 0]
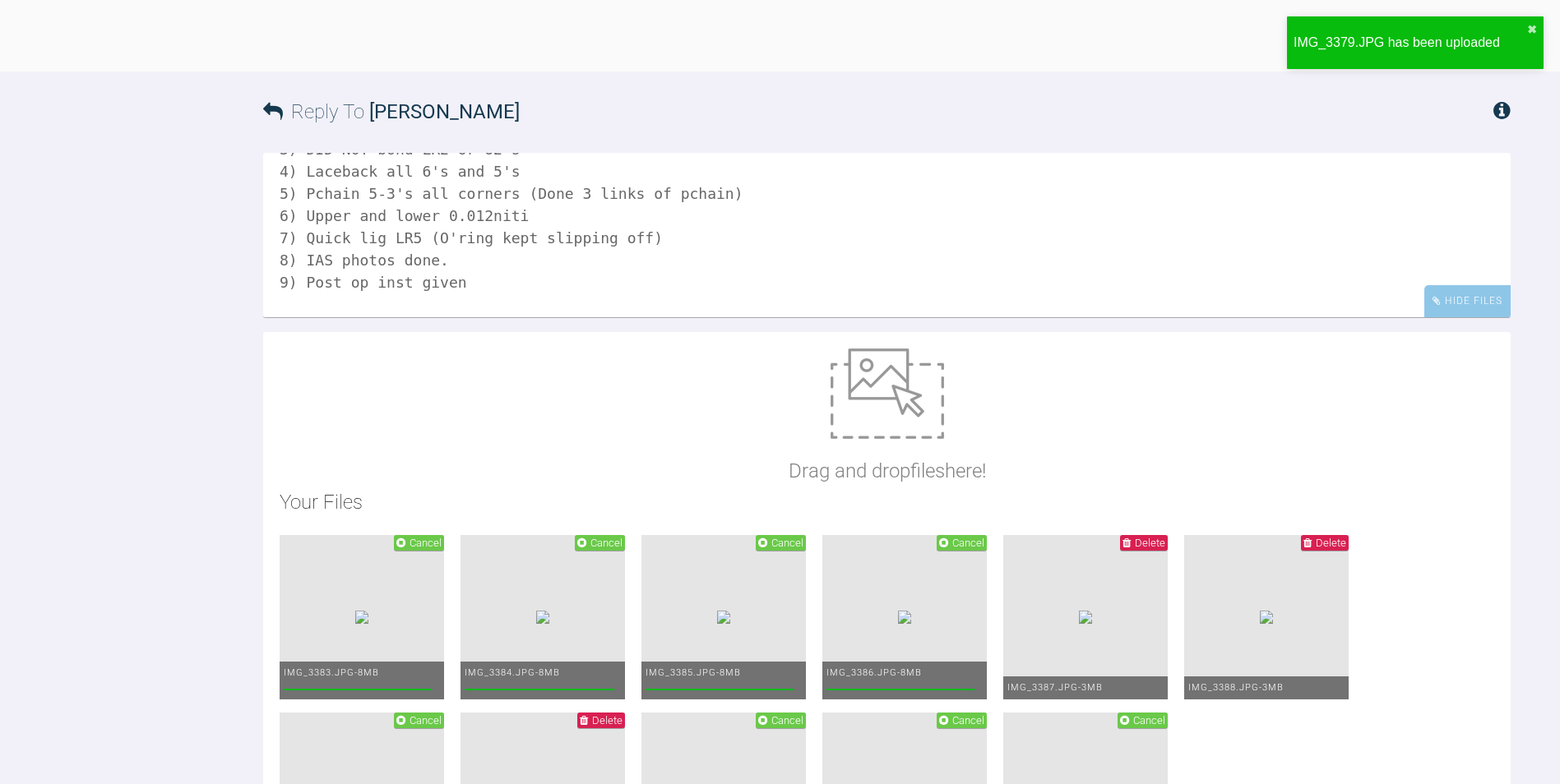
click at [382, 317] on textarea "All good Pt had all 4's removed 1) Bonded all 7's and 6's with metal MBT tubes.…" at bounding box center [886, 235] width 1247 height 165
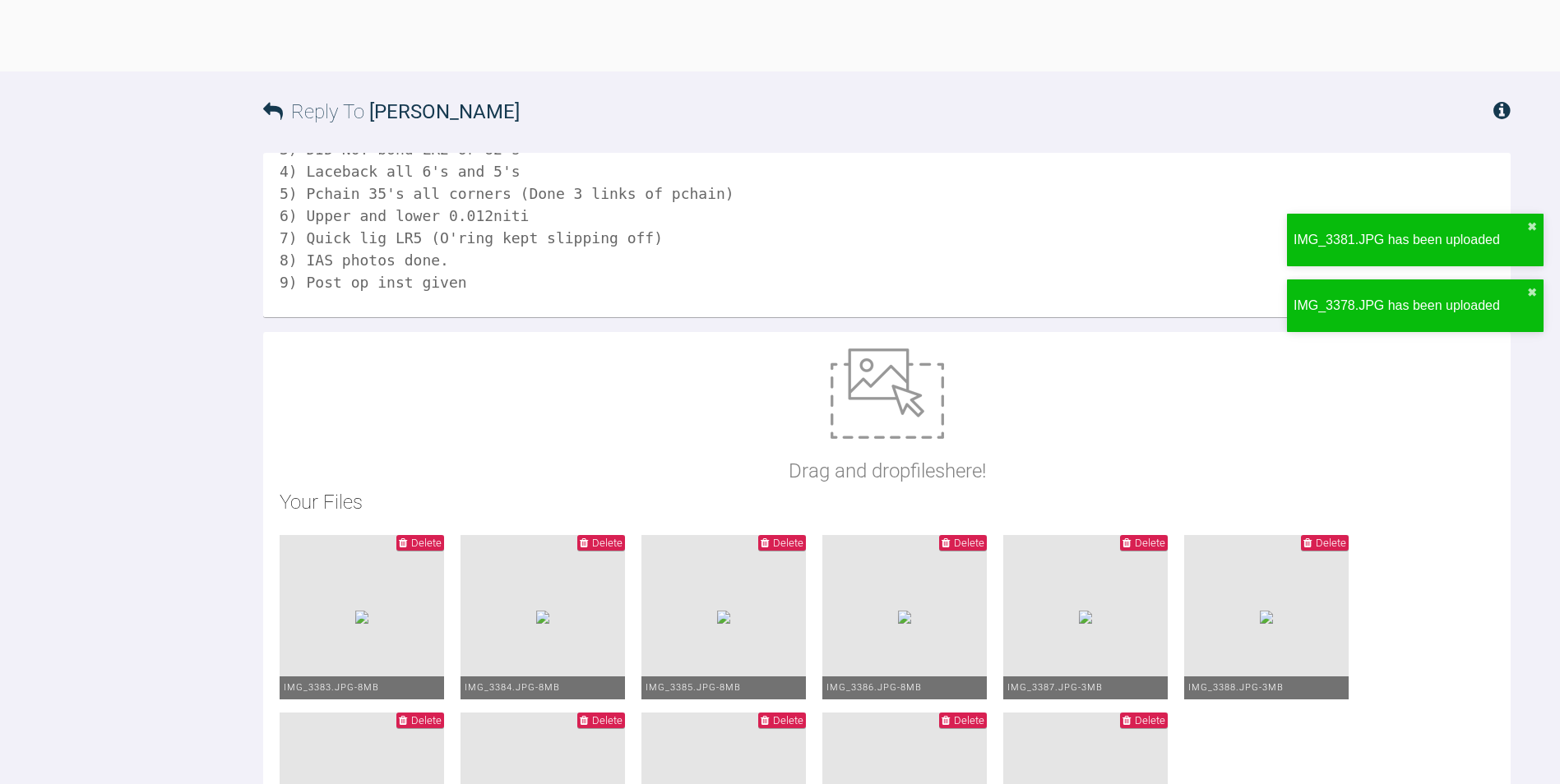
drag, startPoint x: 701, startPoint y: 611, endPoint x: 493, endPoint y: 610, distance: 208.0
click at [493, 317] on textarea "All good Pt had all 4's removed 1) Bonded all 7's and 6's with metal MBT tubes.…" at bounding box center [886, 235] width 1247 height 165
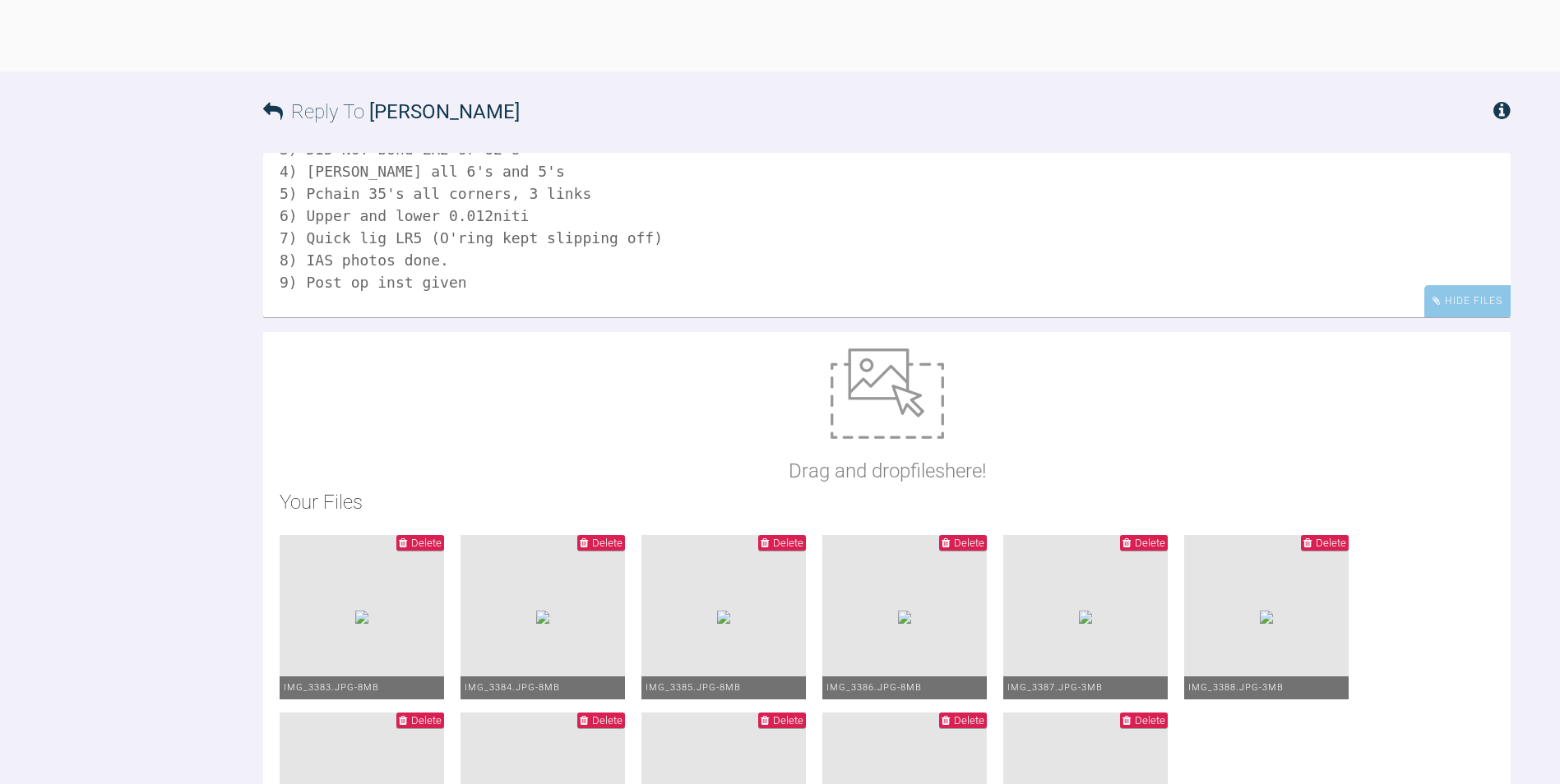
click at [488, 317] on textarea "All good Pt had all 4's removed 1) Bonded all 7's and 6's with metal MBT tubes.…" at bounding box center [886, 235] width 1247 height 165
drag, startPoint x: 474, startPoint y: 635, endPoint x: 481, endPoint y: 643, distance: 10.6
click at [474, 317] on textarea "All good Pt had all 4's removed 1) Bonded all 7's and 6's with metal MBT tubes.…" at bounding box center [886, 235] width 1247 height 165
drag, startPoint x: 434, startPoint y: 682, endPoint x: 267, endPoint y: 677, distance: 167.1
click at [267, 317] on textarea "All good Pt had all 4's removed 1) Bonded all 7's and 6's with metal MBT tubes.…" at bounding box center [886, 235] width 1247 height 165
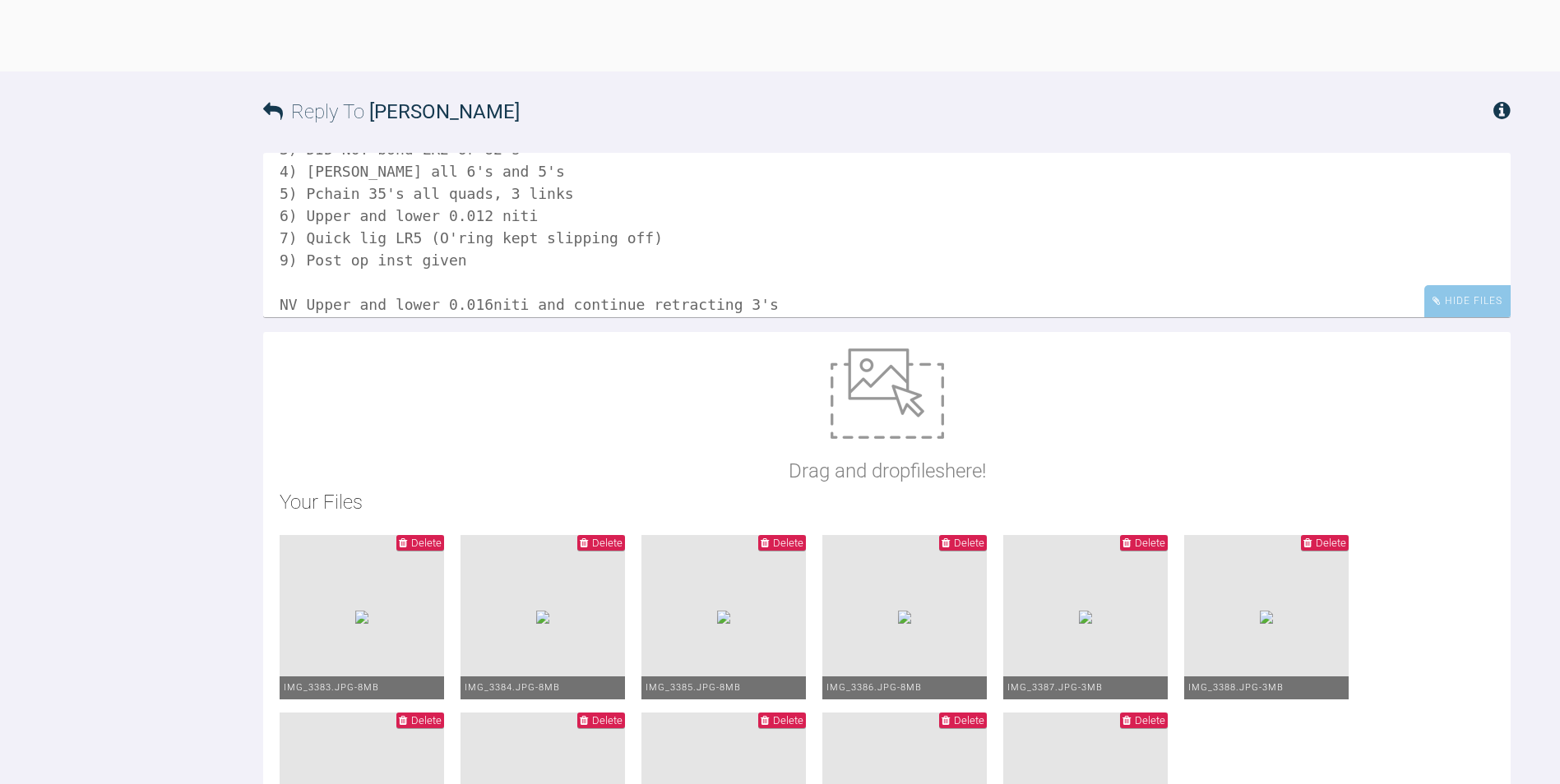
drag, startPoint x: 452, startPoint y: 681, endPoint x: 269, endPoint y: 673, distance: 183.2
click at [269, 317] on textarea "All good Pt had all 4's removed 1) Bonded all 7's and 6's with metal MBT tubes.…" at bounding box center [886, 235] width 1247 height 165
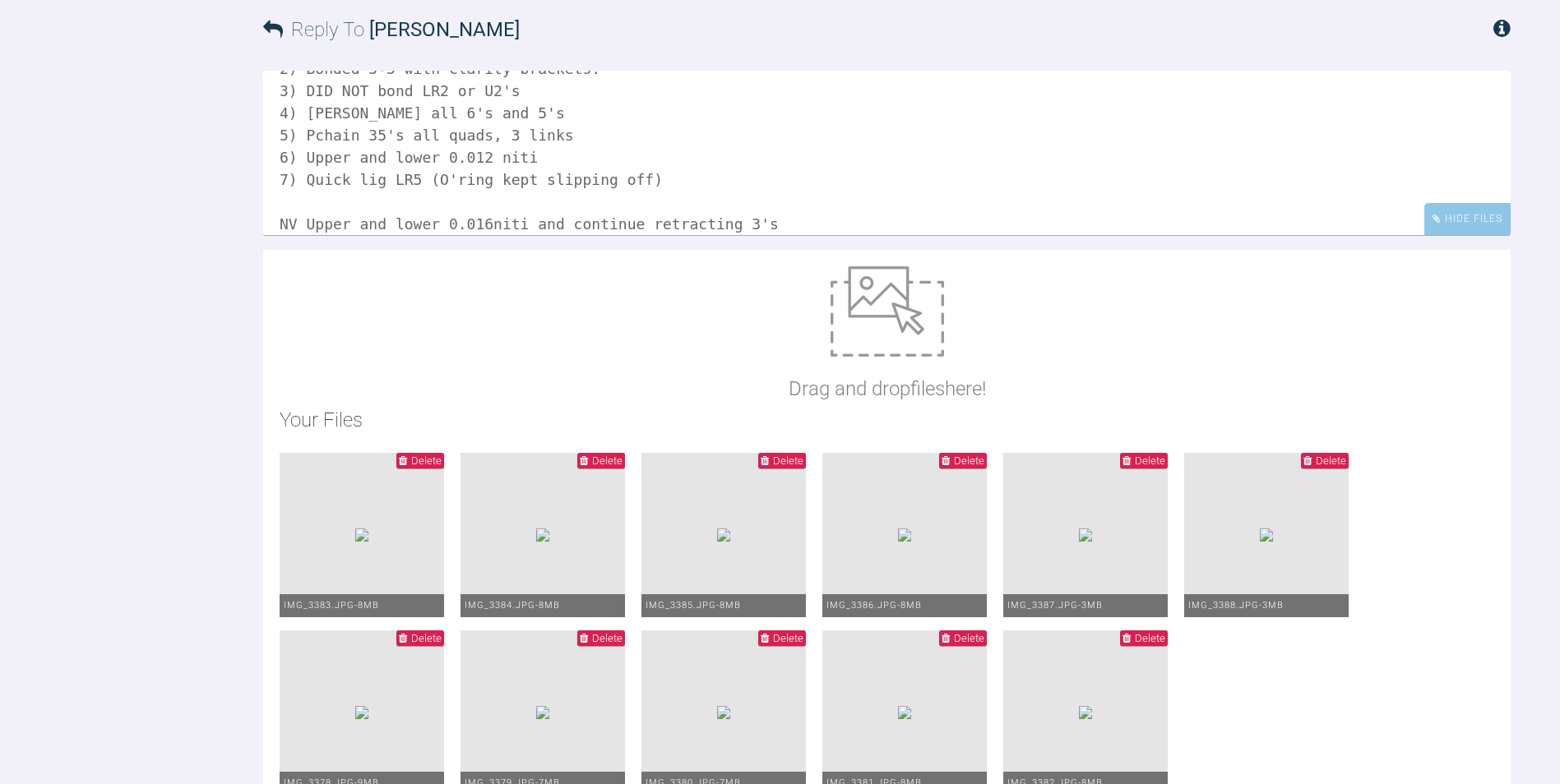
scroll to position [157, 0]
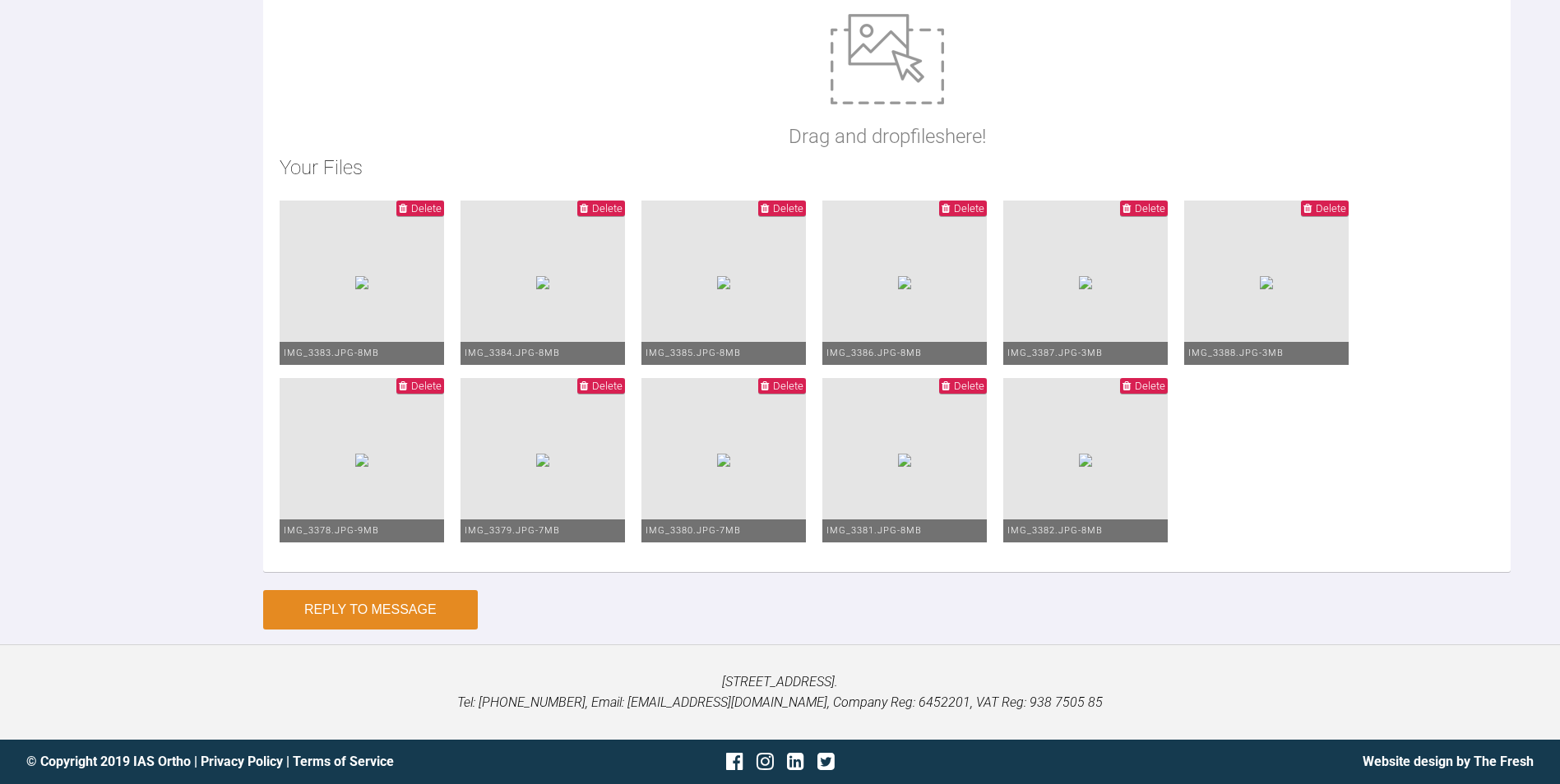
type textarea "All good Pt had all 4's removed 1) Bonded all 7's and 6's with metal MBT tubes.…"
click at [405, 612] on button "Reply to Message" at bounding box center [371, 609] width 214 height 40
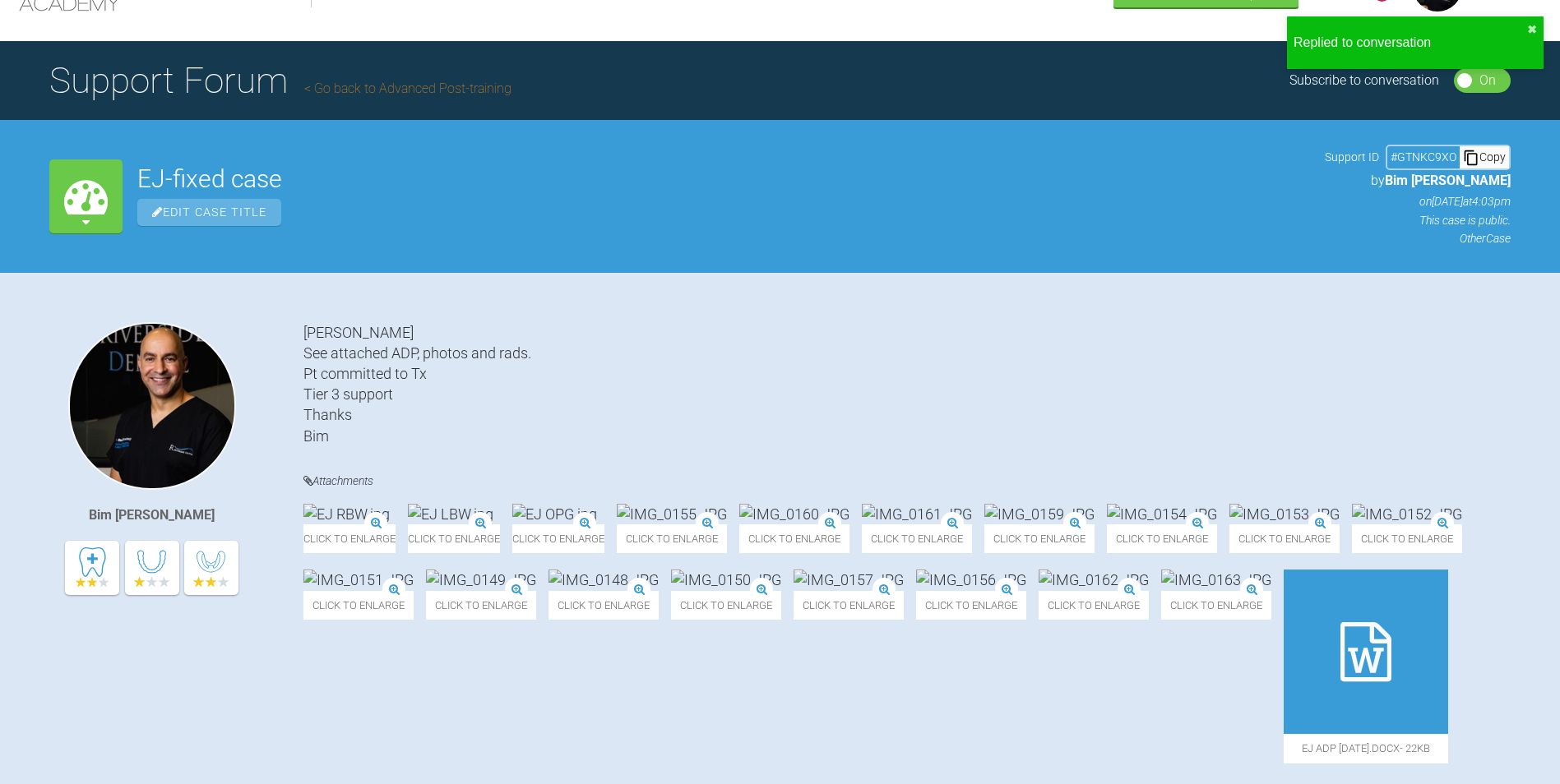
scroll to position [0, 0]
